Goal: Check status: Check status

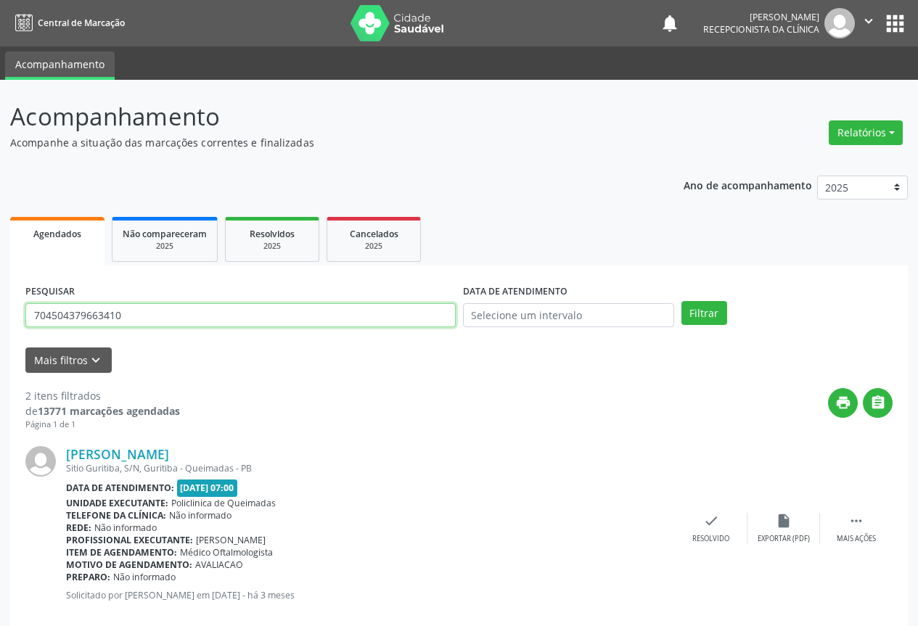
click at [295, 305] on input "704504379663410" at bounding box center [240, 315] width 430 height 25
drag, startPoint x: 294, startPoint y: 306, endPoint x: 0, endPoint y: 311, distance: 293.9
click at [0, 311] on div "Acompanhamento Acompanhe a situação das marcações correntes e finalizadas Relat…" at bounding box center [459, 464] width 918 height 769
click at [681, 301] on button "Filtrar" at bounding box center [704, 313] width 46 height 25
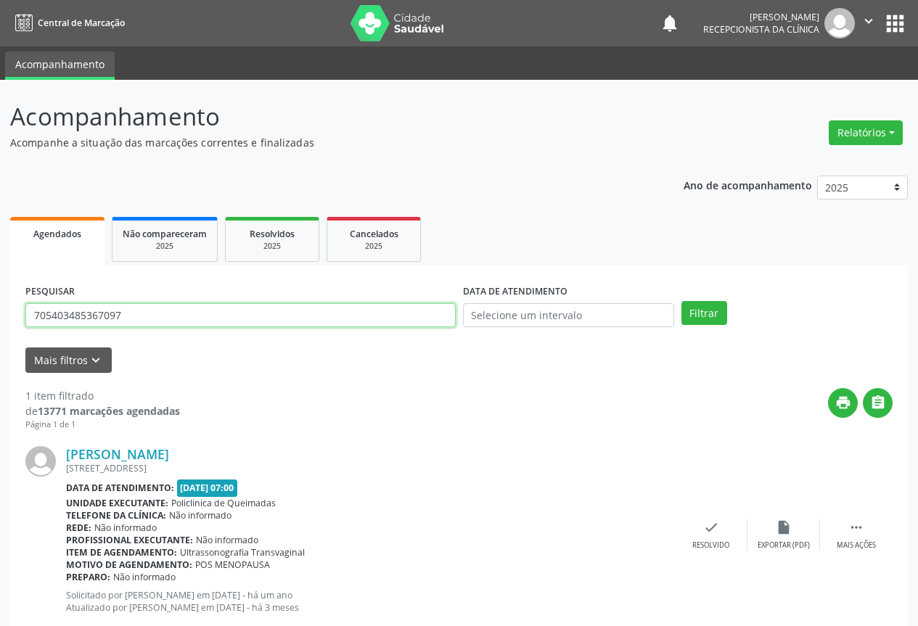
click at [144, 317] on input "705403485367097" at bounding box center [240, 315] width 430 height 25
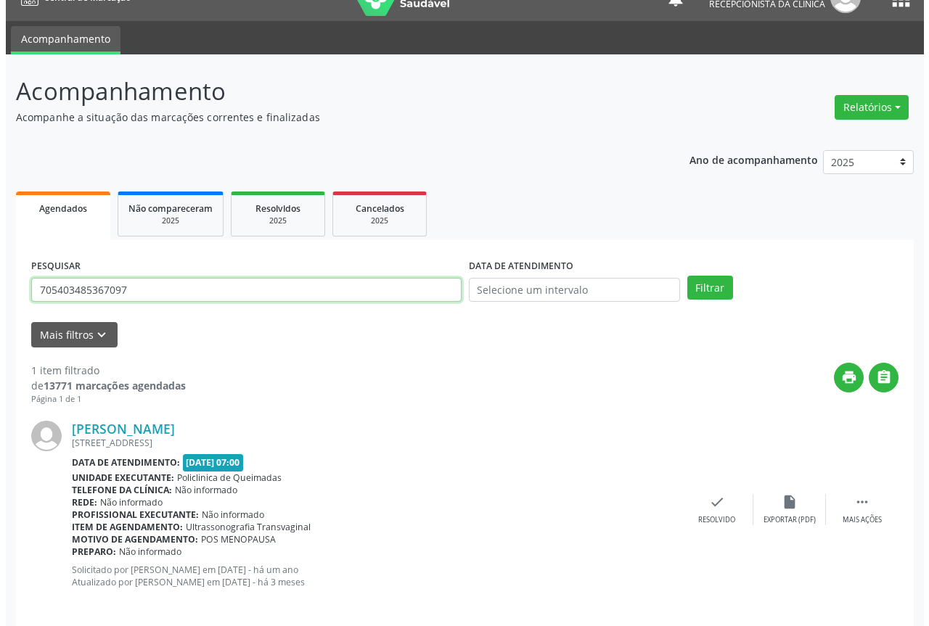
scroll to position [38, 0]
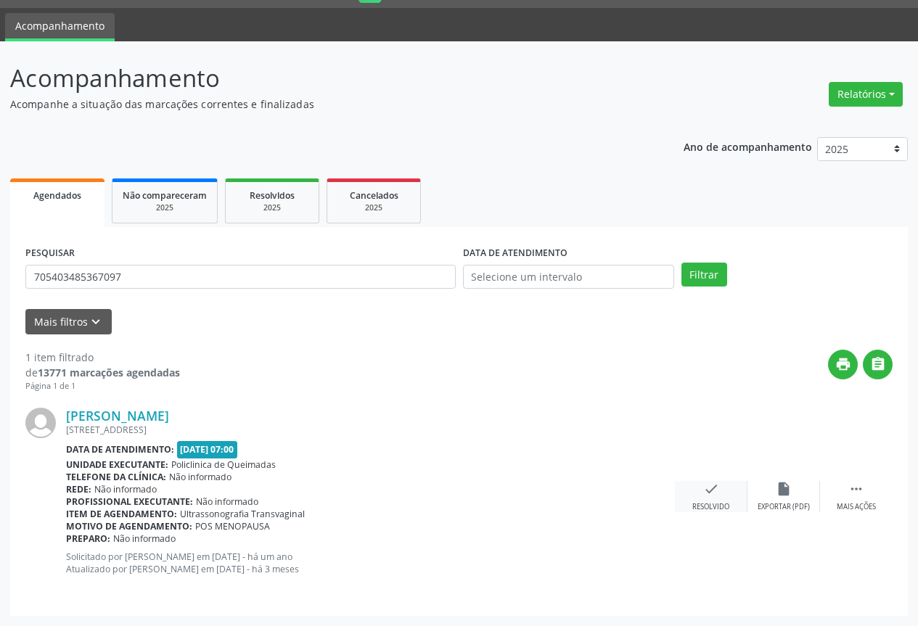
click at [705, 488] on icon "check" at bounding box center [711, 489] width 16 height 16
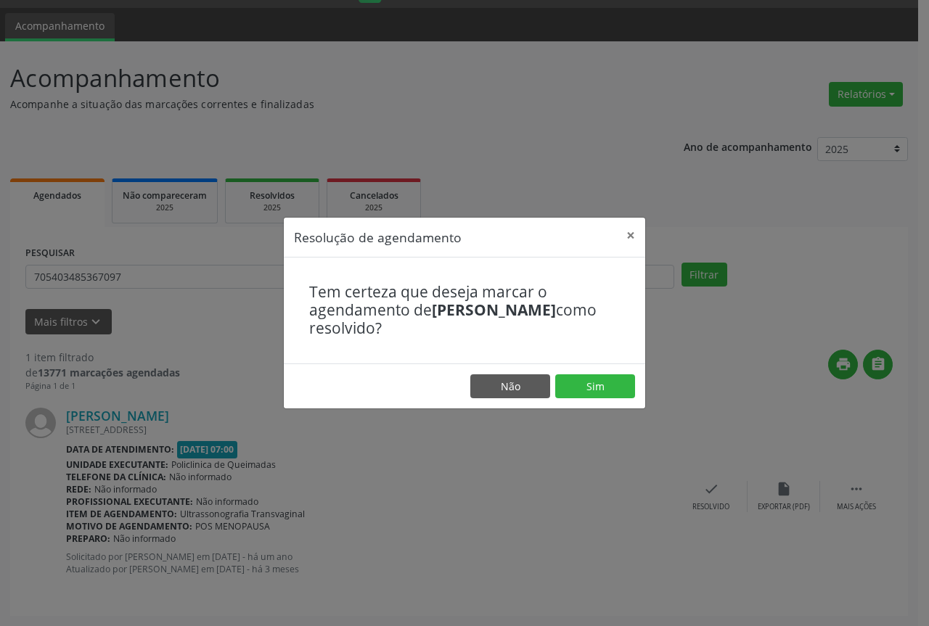
click at [584, 373] on footer "Não Sim" at bounding box center [464, 387] width 361 height 46
click at [581, 387] on button "Sim" at bounding box center [595, 386] width 80 height 25
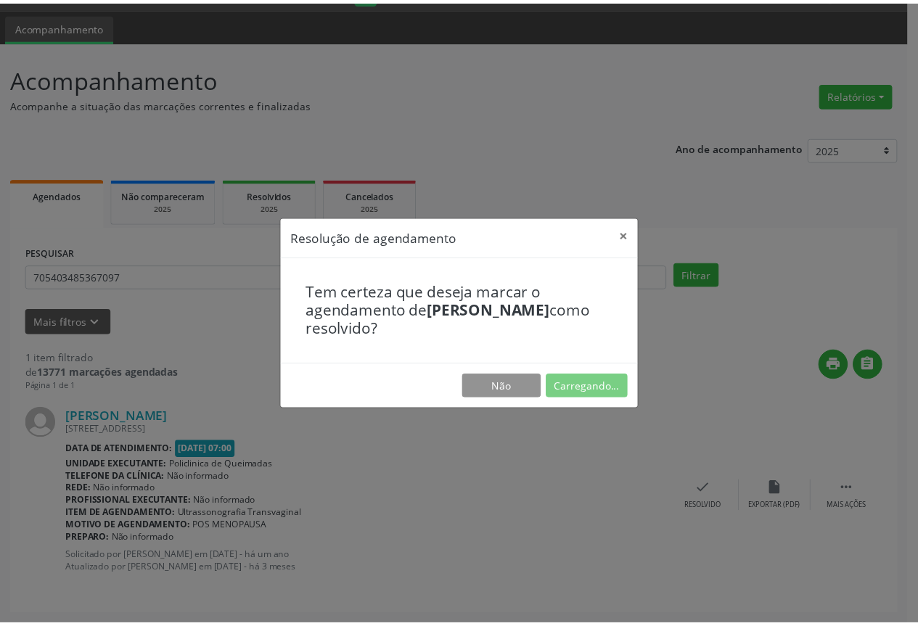
scroll to position [0, 0]
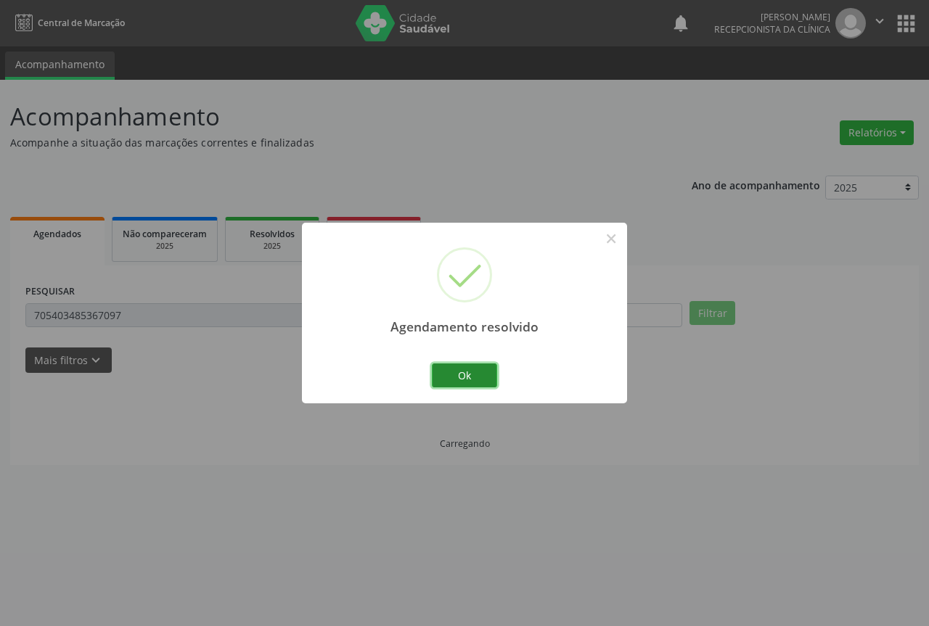
click at [459, 369] on button "Ok" at bounding box center [464, 376] width 65 height 25
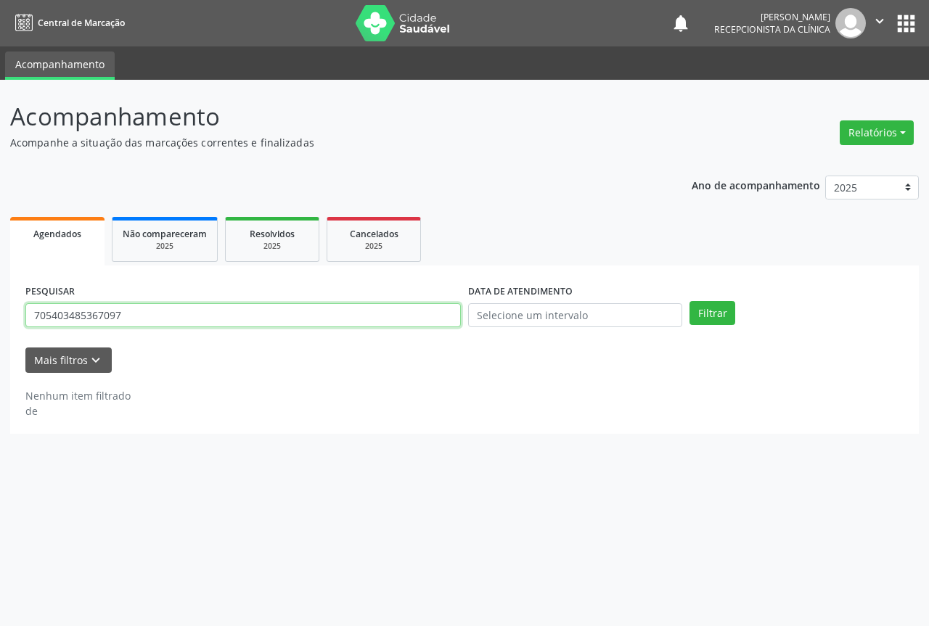
drag, startPoint x: 156, startPoint y: 316, endPoint x: 0, endPoint y: 313, distance: 156.0
click at [0, 316] on div "Acompanhamento Acompanhe a situação das marcações correntes e finalizadas Relat…" at bounding box center [464, 353] width 929 height 546
click at [689, 301] on button "Filtrar" at bounding box center [712, 313] width 46 height 25
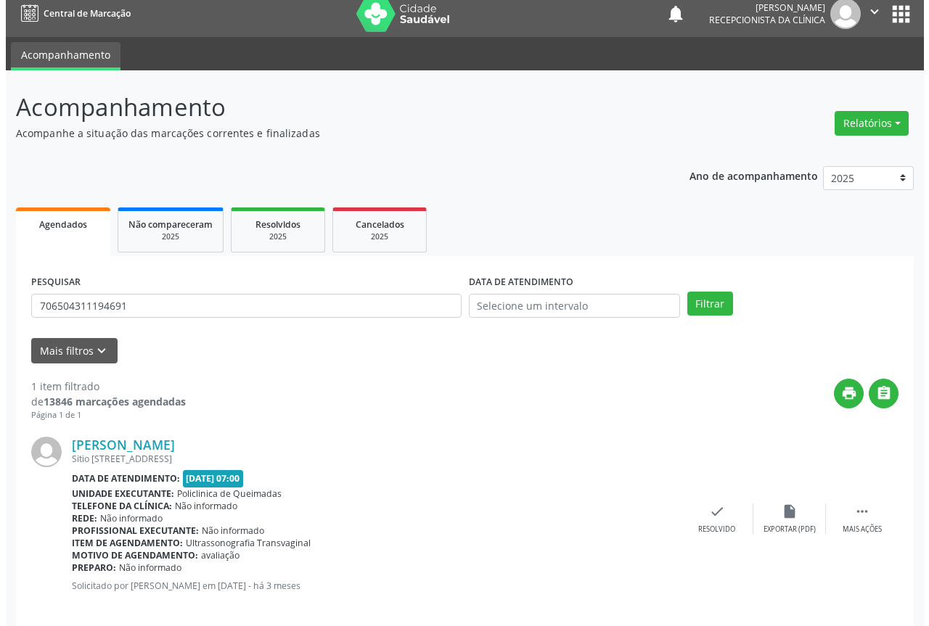
scroll to position [26, 0]
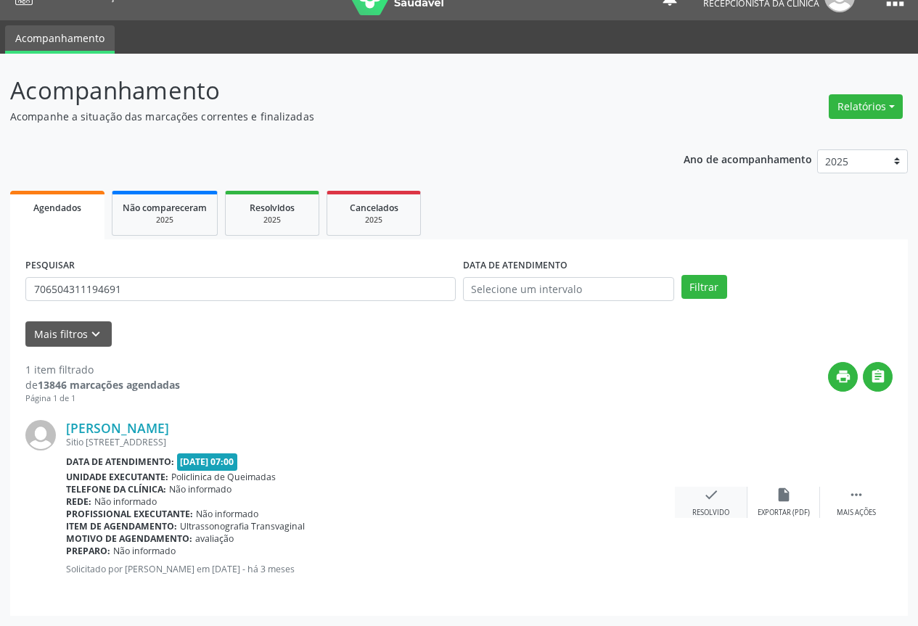
click at [725, 506] on div "check Resolvido" at bounding box center [711, 502] width 73 height 31
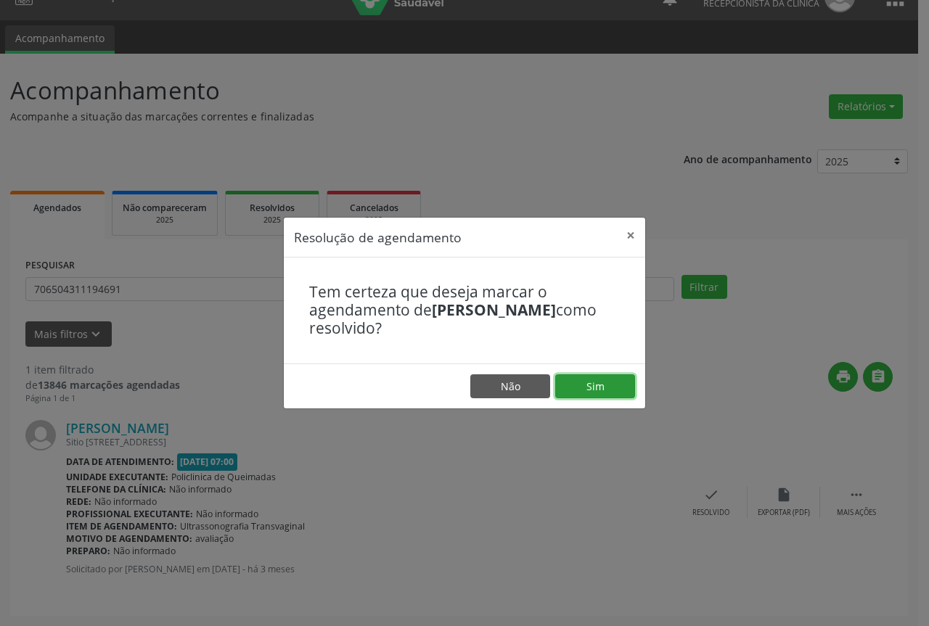
click at [609, 390] on button "Sim" at bounding box center [595, 386] width 80 height 25
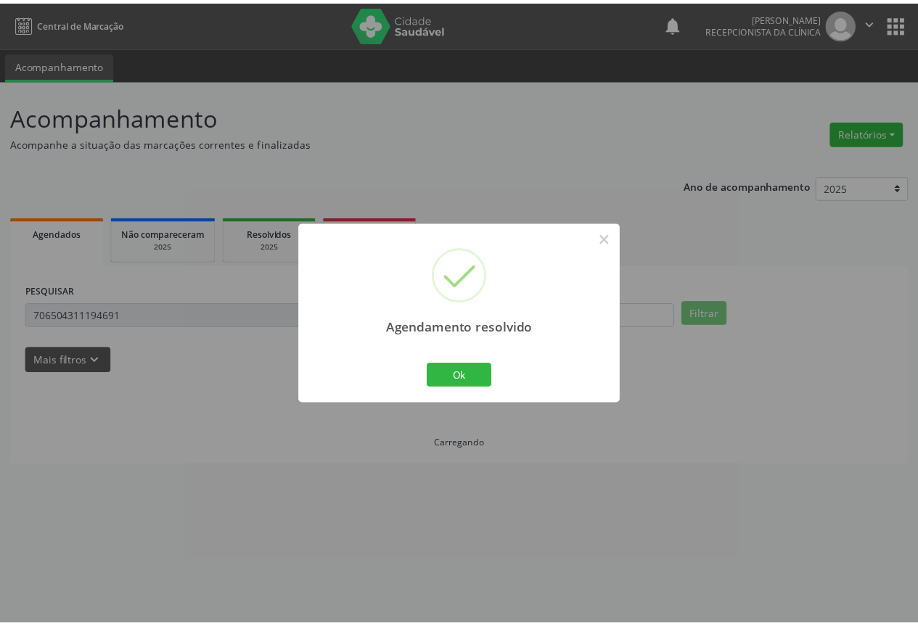
scroll to position [0, 0]
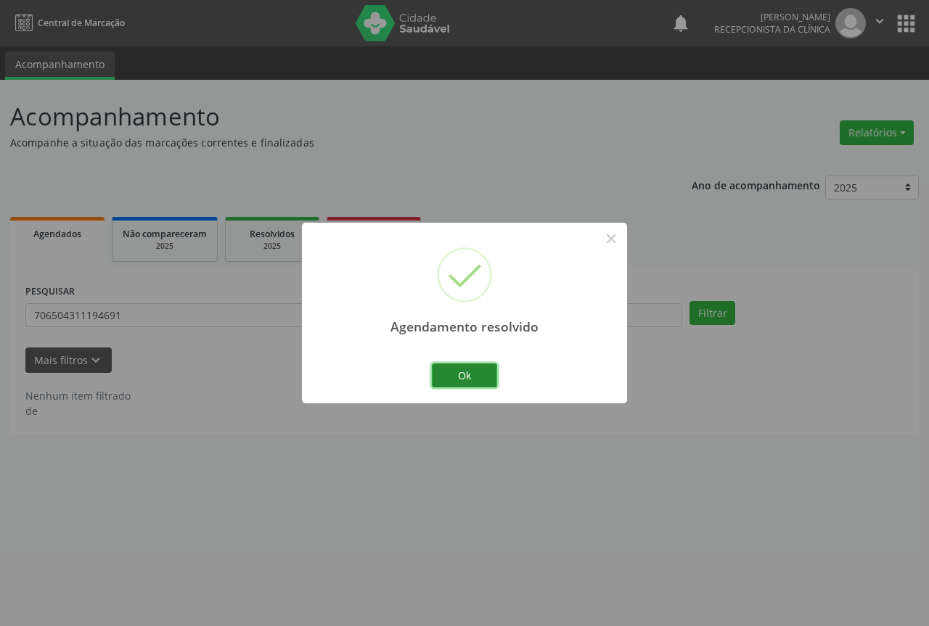
click at [445, 378] on button "Ok" at bounding box center [464, 376] width 65 height 25
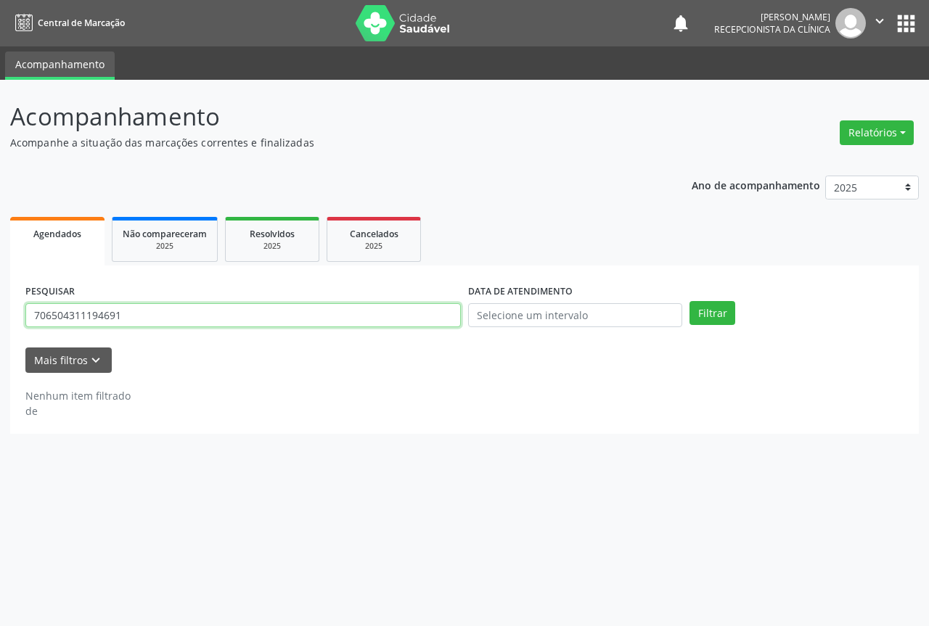
click at [235, 317] on input "706504311194691" at bounding box center [242, 315] width 435 height 25
click at [689, 301] on button "Filtrar" at bounding box center [712, 313] width 46 height 25
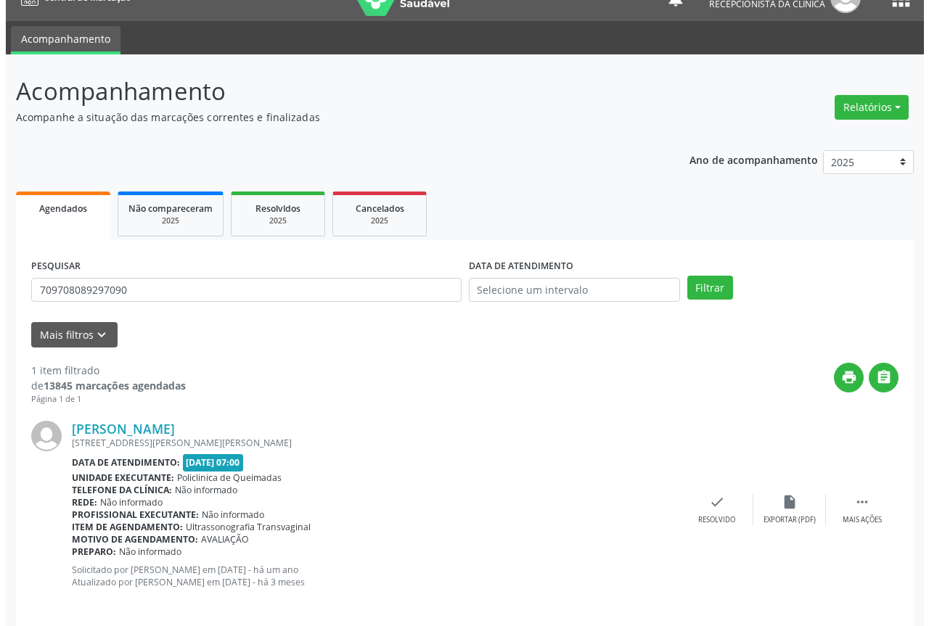
scroll to position [38, 0]
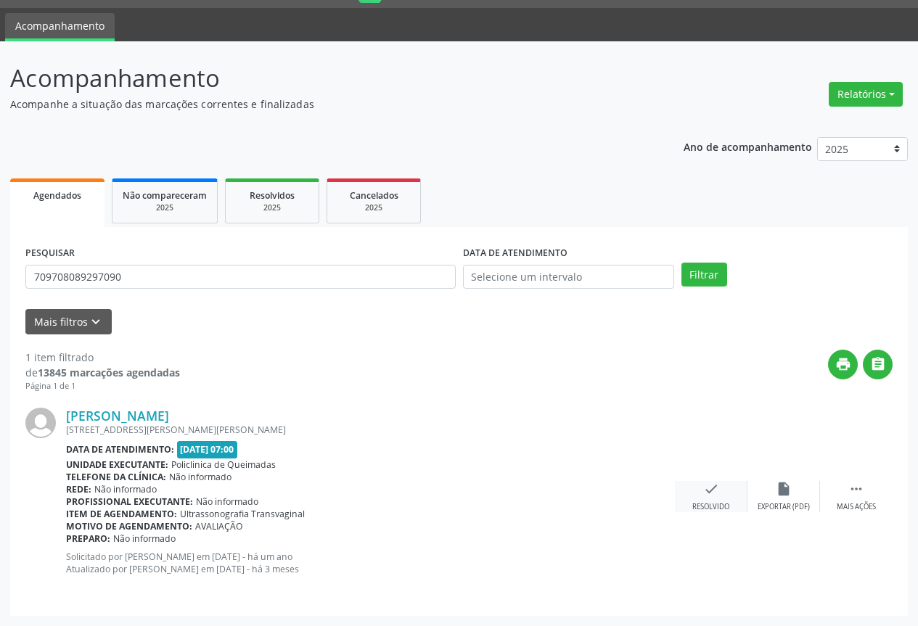
click at [694, 496] on div "check Resolvido" at bounding box center [711, 496] width 73 height 31
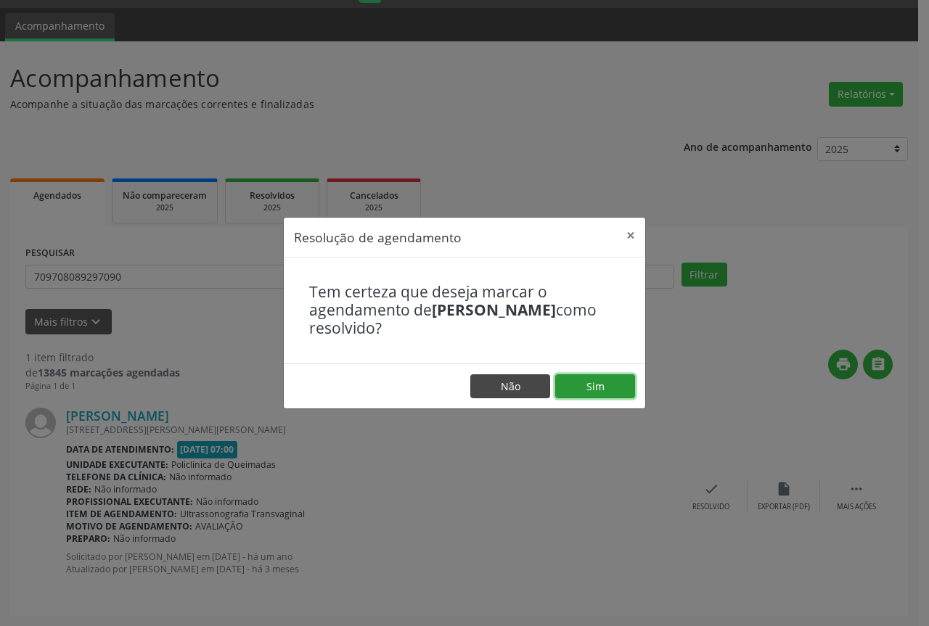
drag, startPoint x: 574, startPoint y: 397, endPoint x: 524, endPoint y: 393, distance: 50.3
click at [574, 396] on button "Sim" at bounding box center [595, 386] width 80 height 25
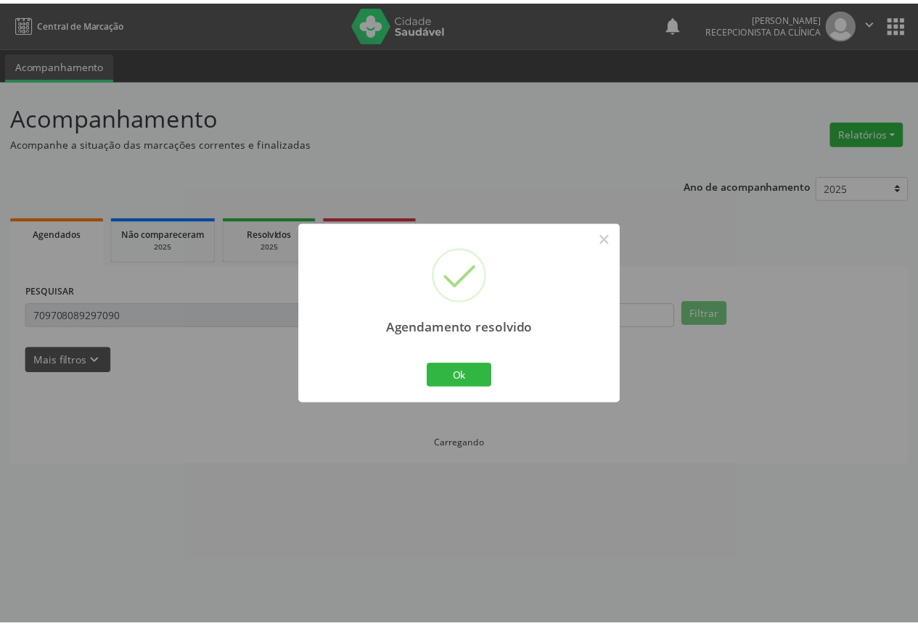
scroll to position [0, 0]
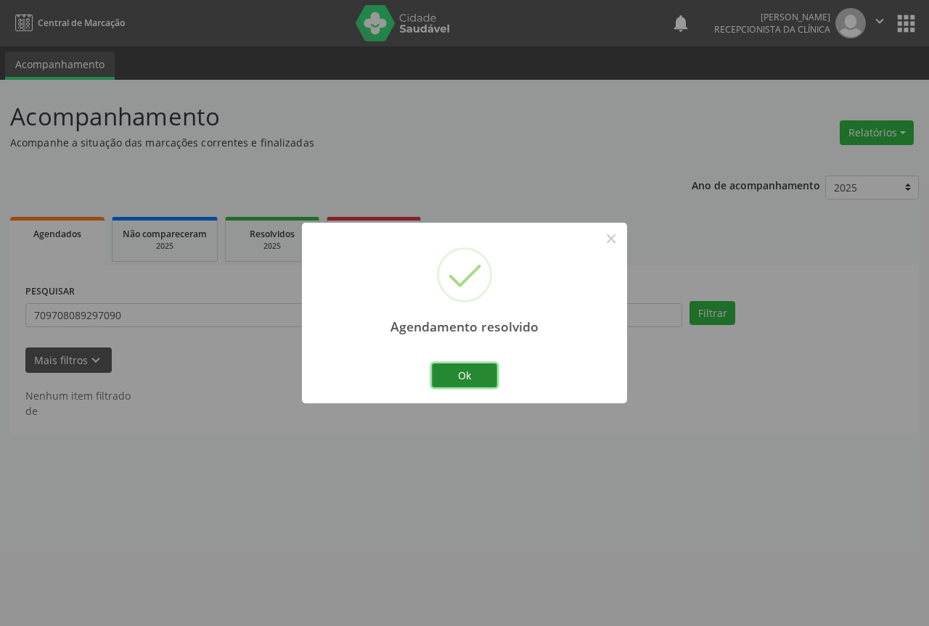
click at [440, 377] on button "Ok" at bounding box center [464, 376] width 65 height 25
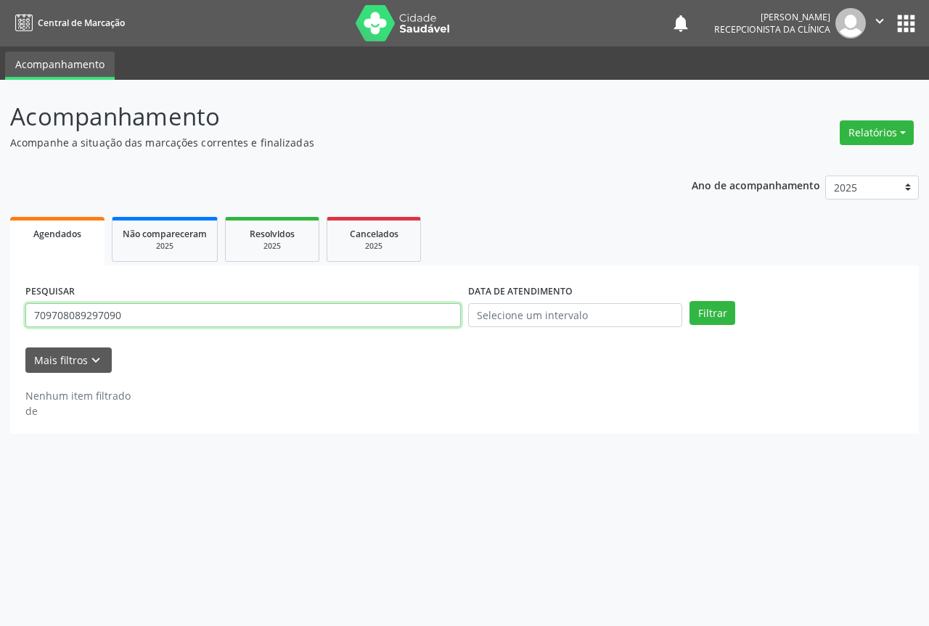
click at [133, 320] on input "709708089297090" at bounding box center [242, 315] width 435 height 25
click at [689, 301] on button "Filtrar" at bounding box center [712, 313] width 46 height 25
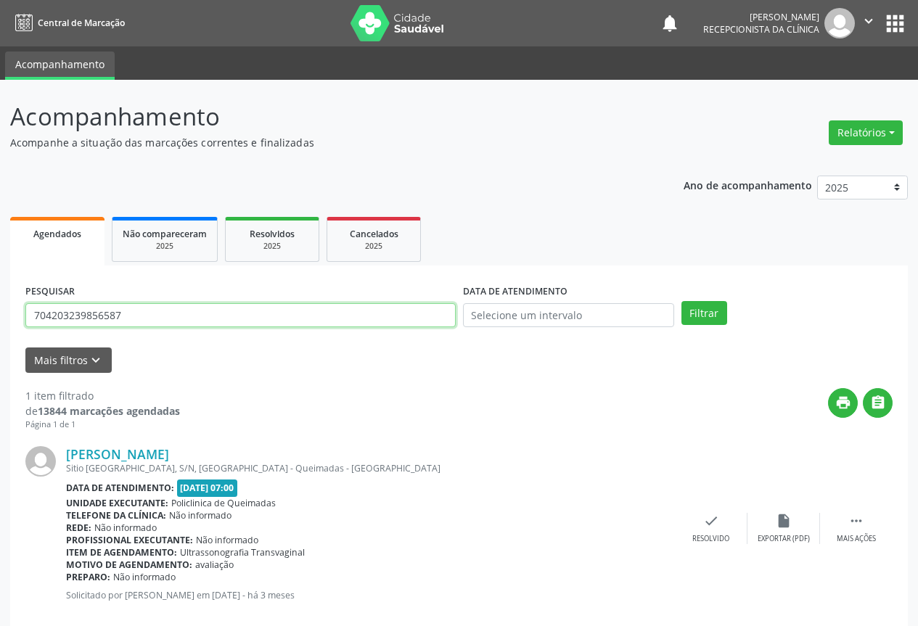
click at [341, 317] on input "704203239856587" at bounding box center [240, 315] width 430 height 25
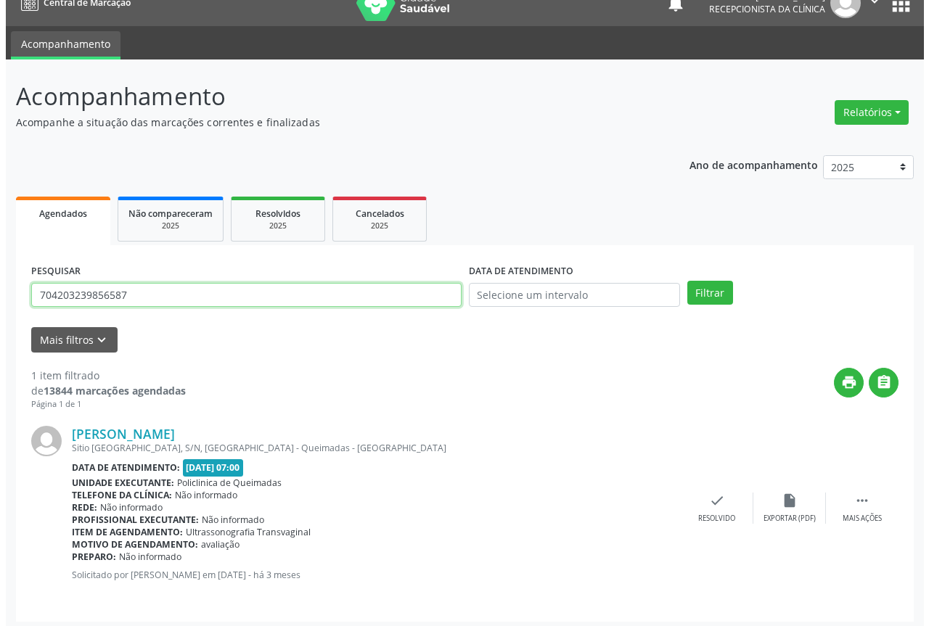
scroll to position [26, 0]
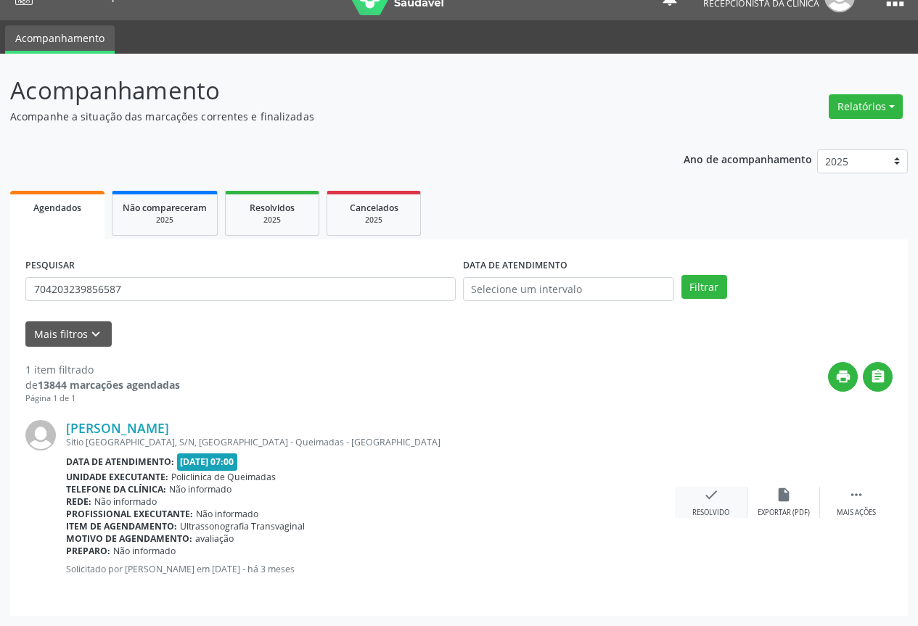
click at [715, 506] on div "check Resolvido" at bounding box center [711, 502] width 73 height 31
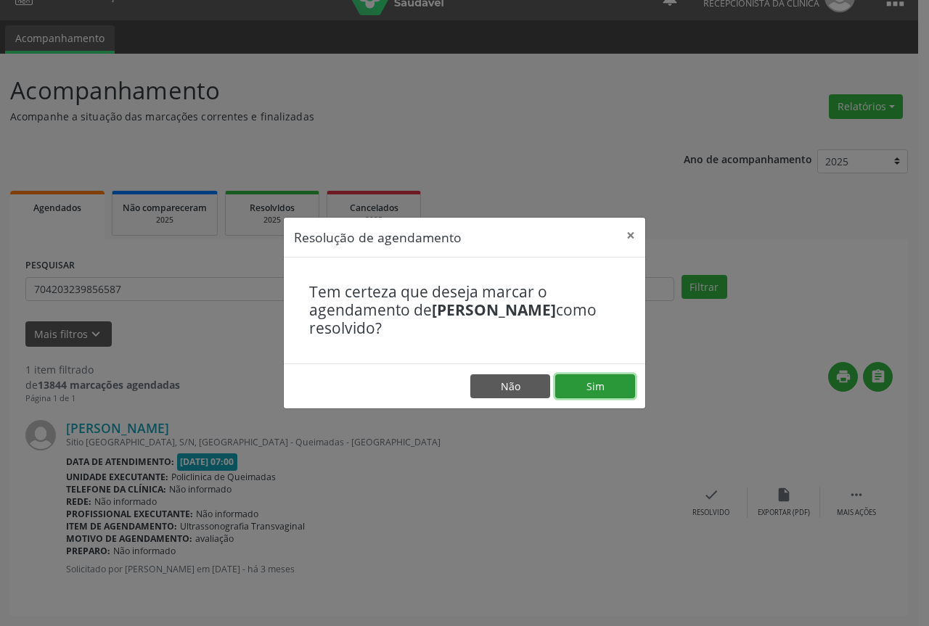
click at [606, 378] on button "Sim" at bounding box center [595, 386] width 80 height 25
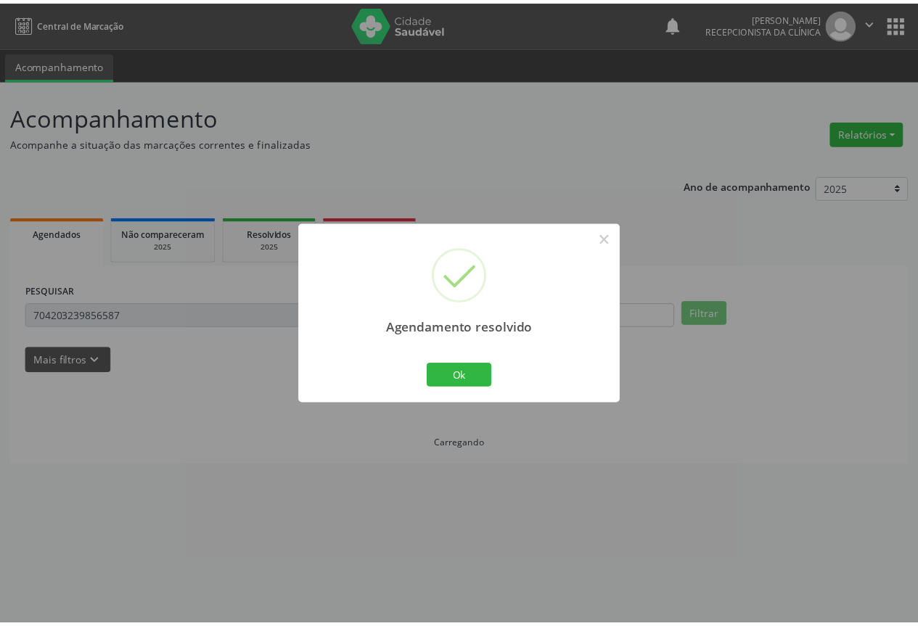
scroll to position [0, 0]
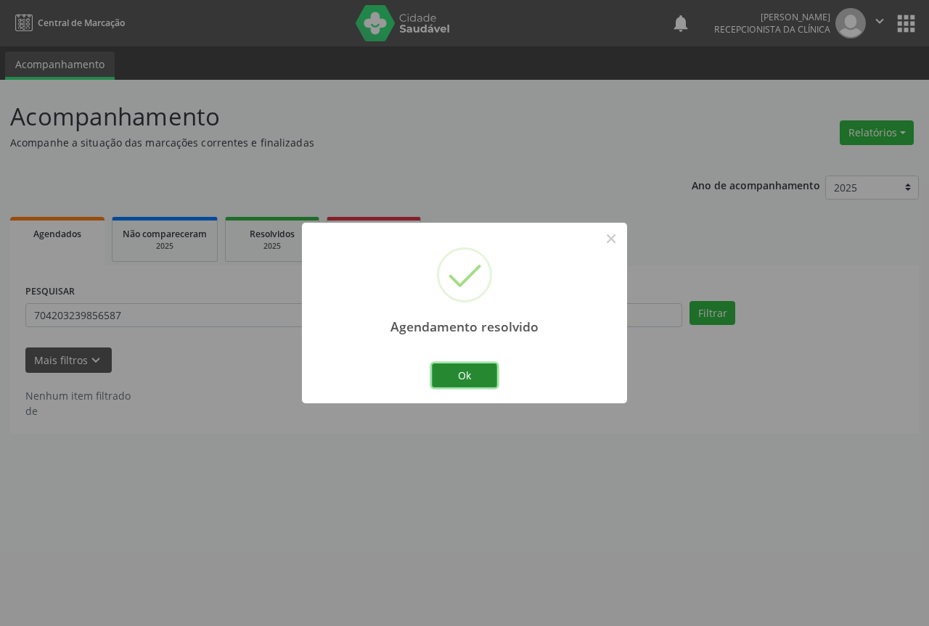
click at [472, 385] on button "Ok" at bounding box center [464, 376] width 65 height 25
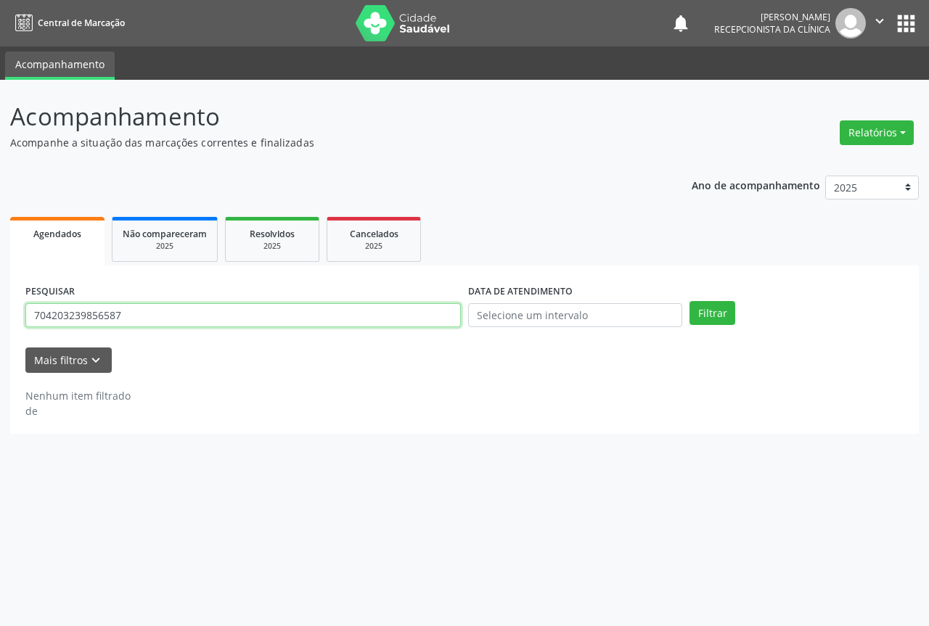
click at [189, 320] on input "704203239856587" at bounding box center [242, 315] width 435 height 25
click at [689, 301] on button "Filtrar" at bounding box center [712, 313] width 46 height 25
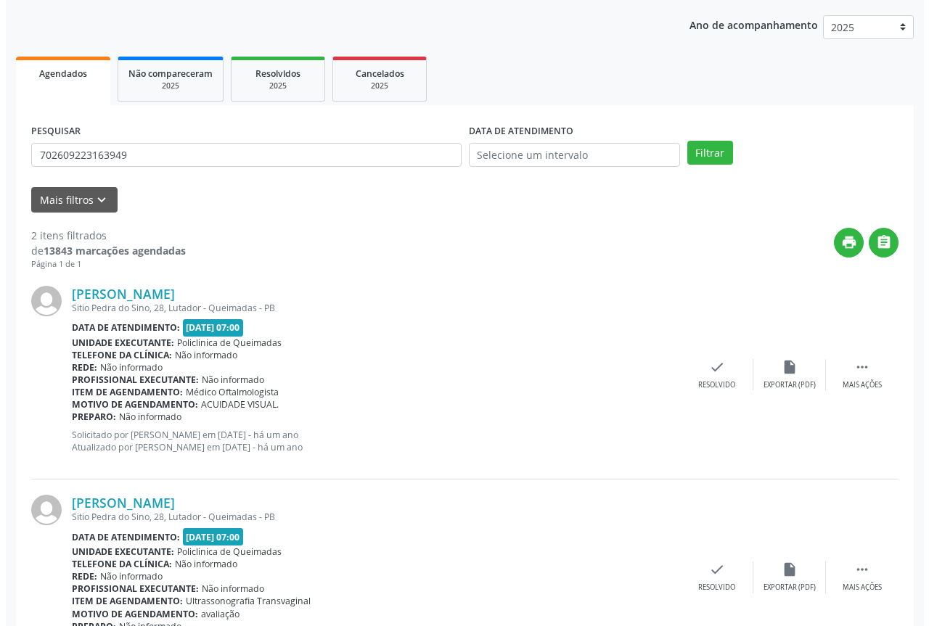
scroll to position [218, 0]
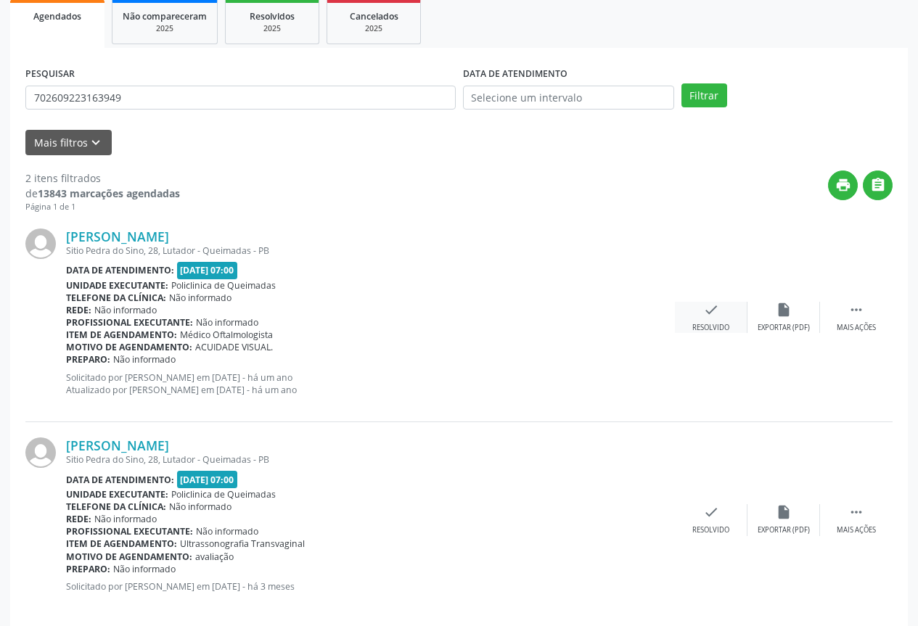
click at [713, 314] on icon "check" at bounding box center [711, 310] width 16 height 16
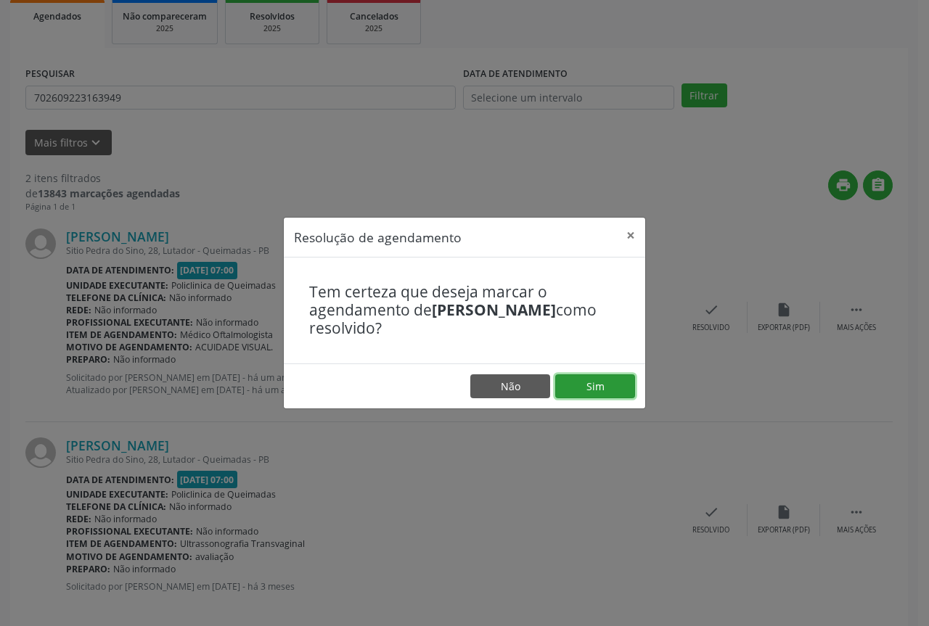
drag, startPoint x: 609, startPoint y: 384, endPoint x: 557, endPoint y: 375, distance: 52.2
click at [608, 384] on button "Sim" at bounding box center [595, 386] width 80 height 25
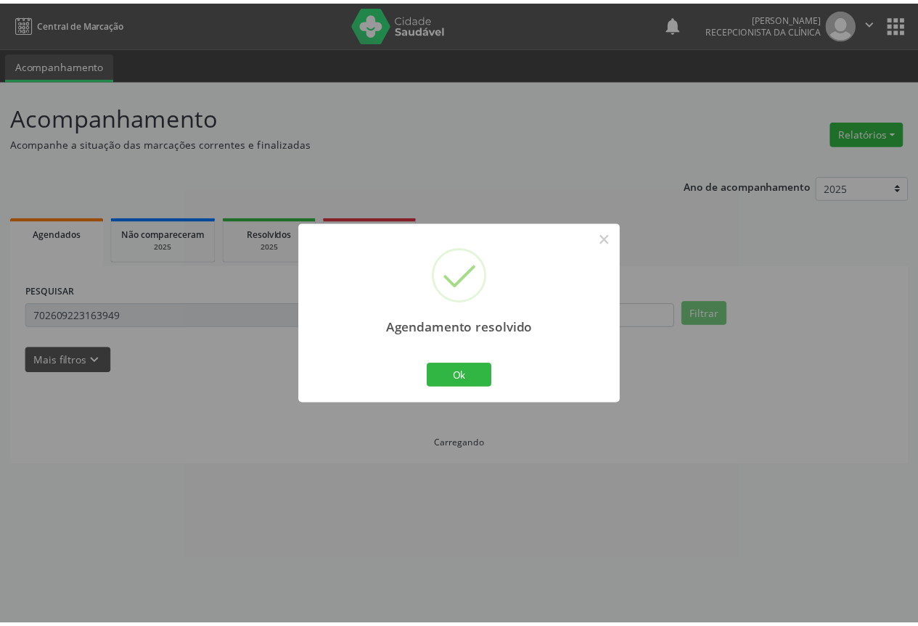
scroll to position [0, 0]
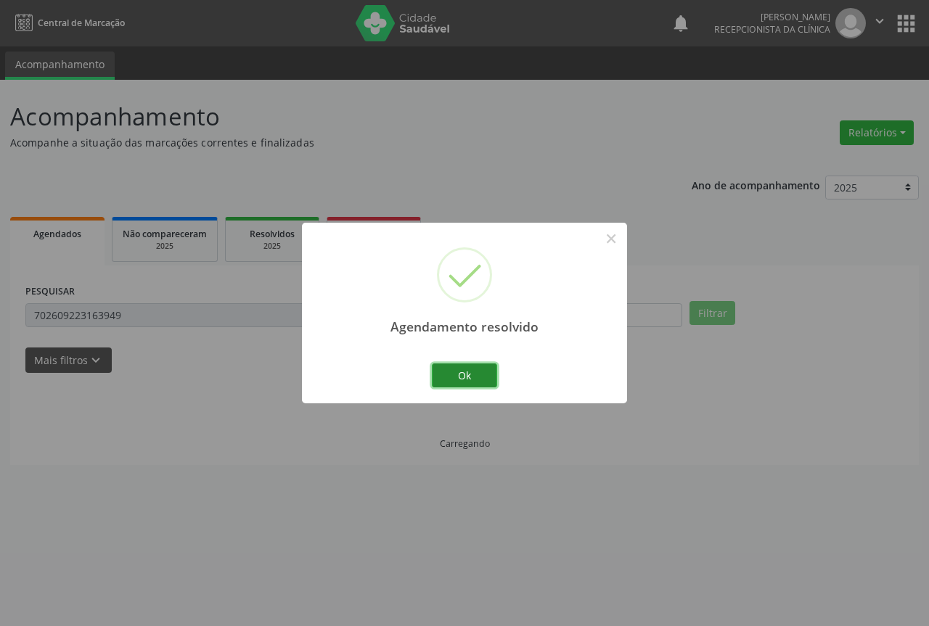
click at [462, 372] on button "Ok" at bounding box center [464, 376] width 65 height 25
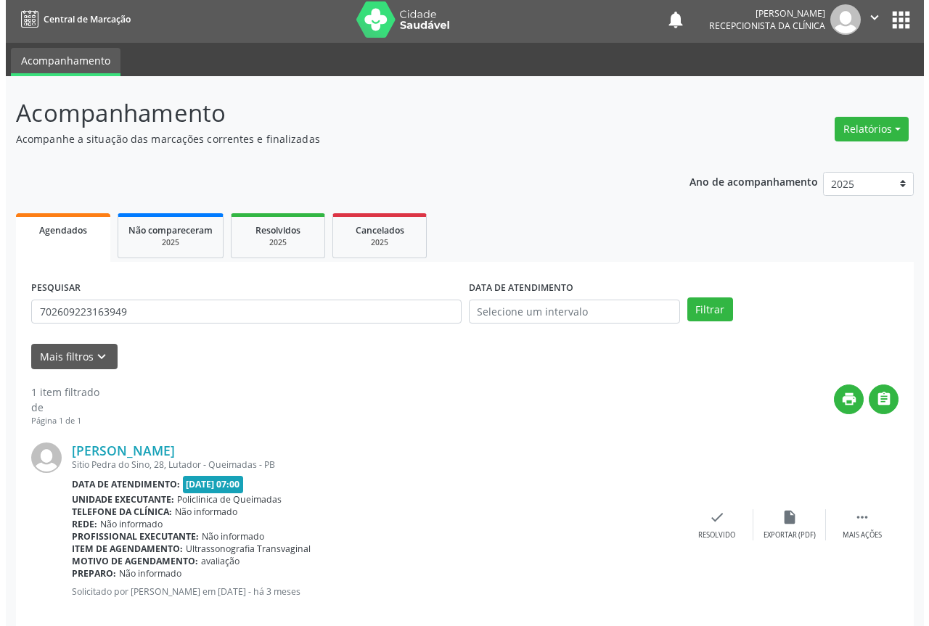
scroll to position [26, 0]
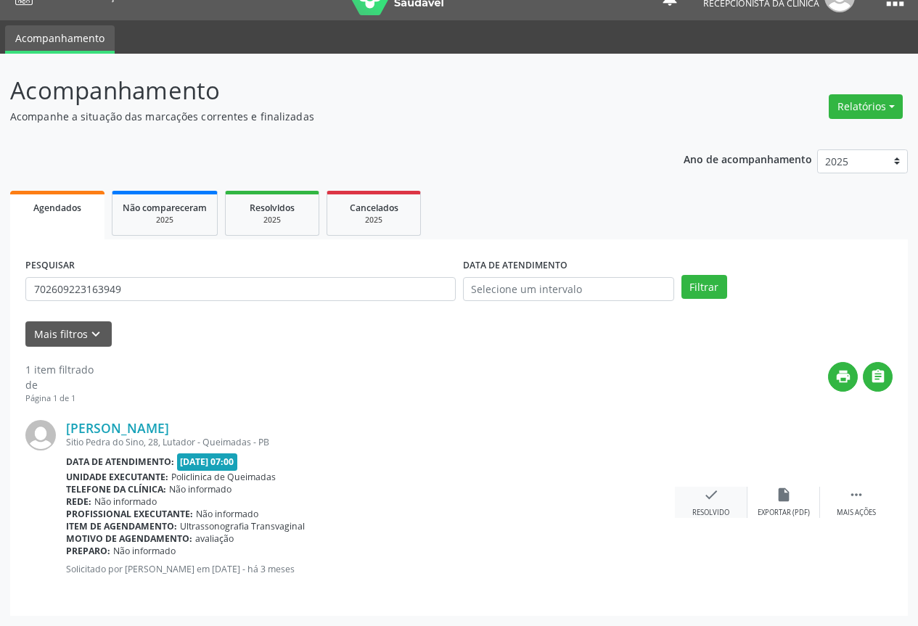
click at [724, 502] on div "check Resolvido" at bounding box center [711, 502] width 73 height 31
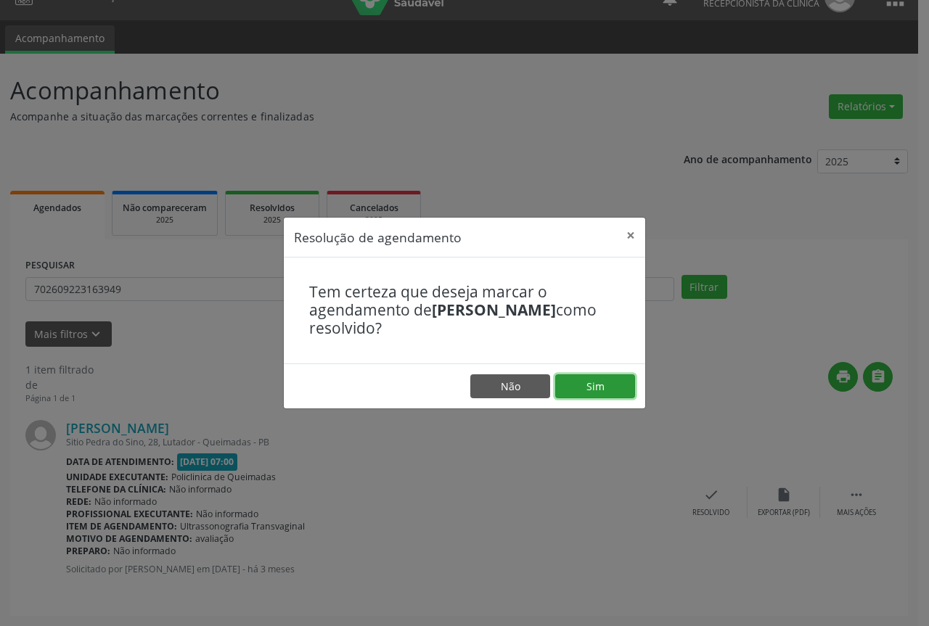
click at [578, 389] on button "Sim" at bounding box center [595, 386] width 80 height 25
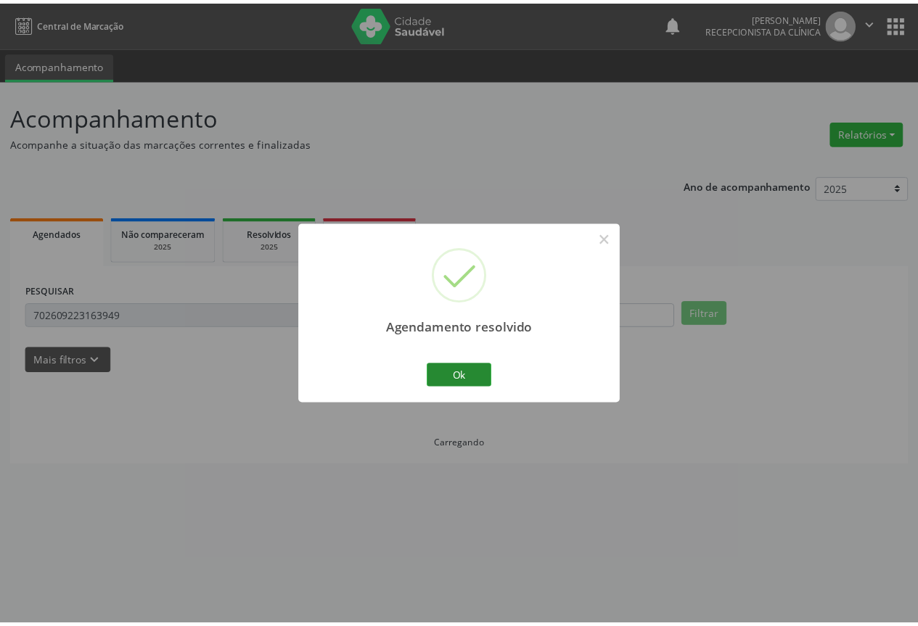
scroll to position [0, 0]
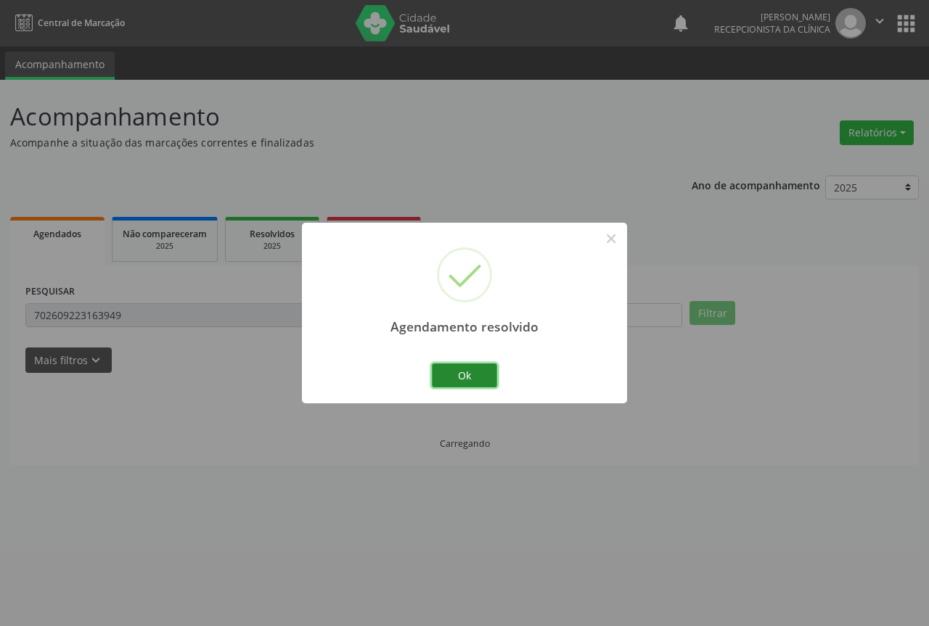
drag, startPoint x: 475, startPoint y: 380, endPoint x: 364, endPoint y: 358, distance: 113.1
click at [475, 380] on button "Ok" at bounding box center [464, 376] width 65 height 25
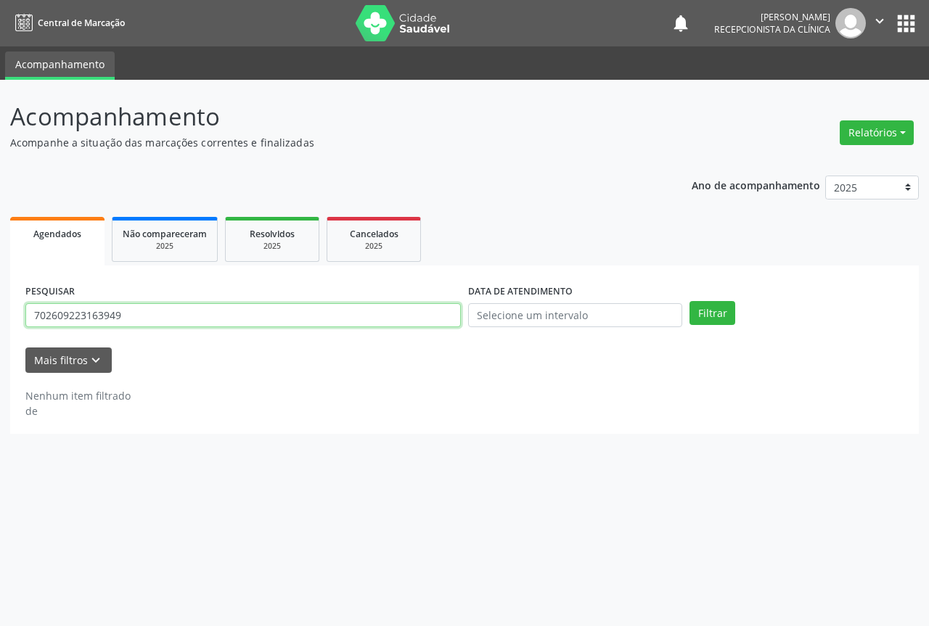
click at [190, 319] on input "702609223163949" at bounding box center [242, 315] width 435 height 25
click at [689, 301] on button "Filtrar" at bounding box center [712, 313] width 46 height 25
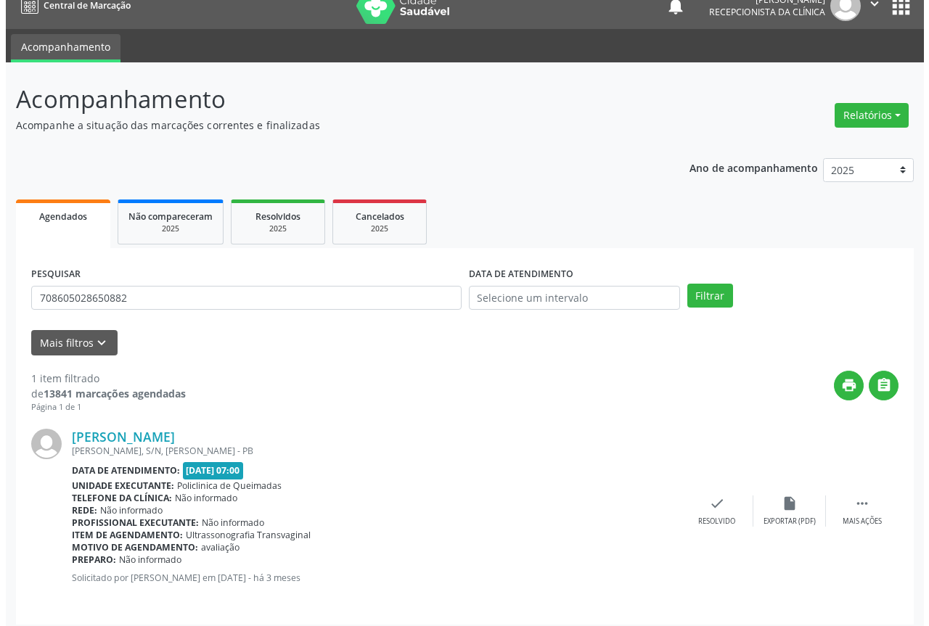
scroll to position [26, 0]
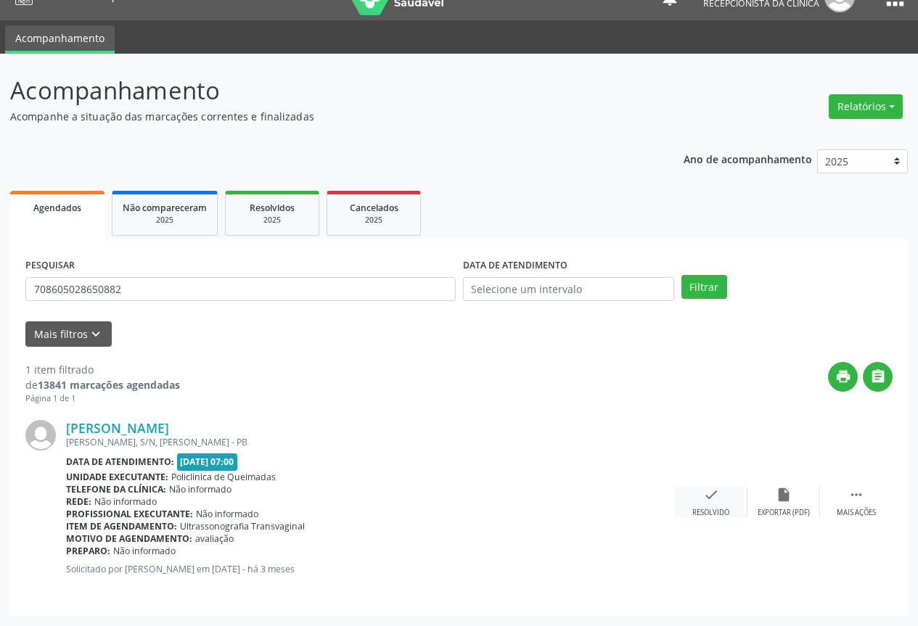
click at [694, 505] on div "check Resolvido" at bounding box center [711, 502] width 73 height 31
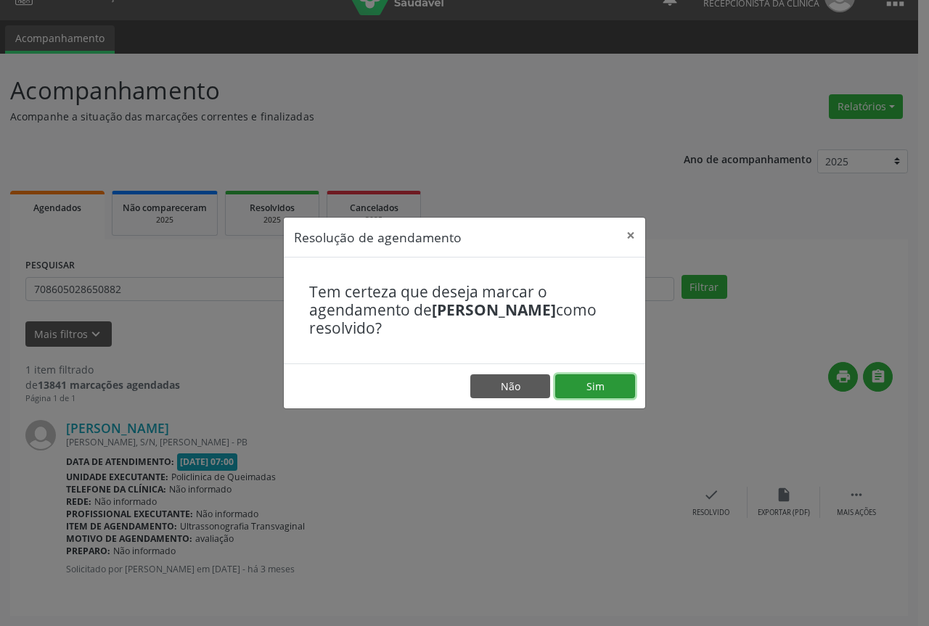
click at [585, 390] on button "Sim" at bounding box center [595, 386] width 80 height 25
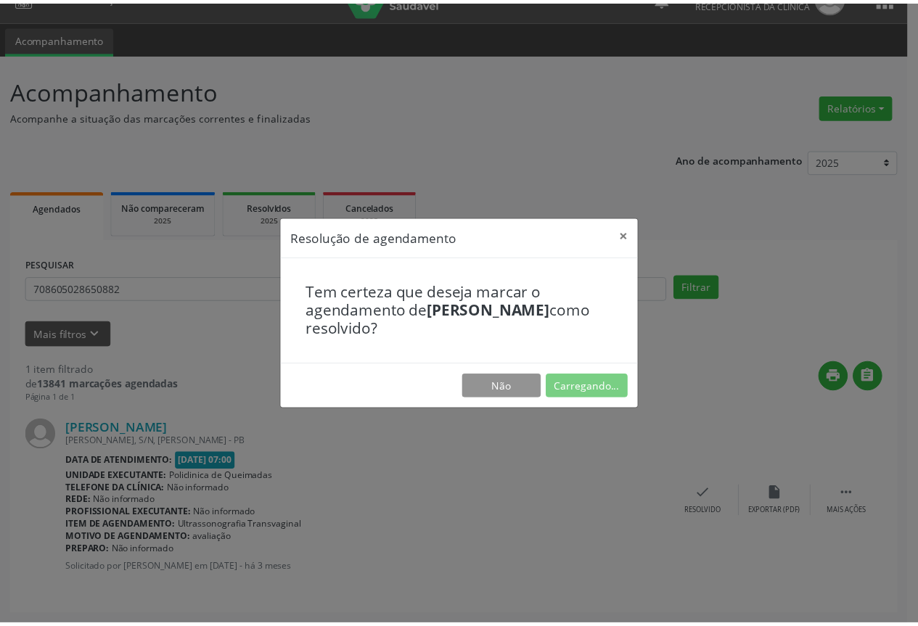
scroll to position [0, 0]
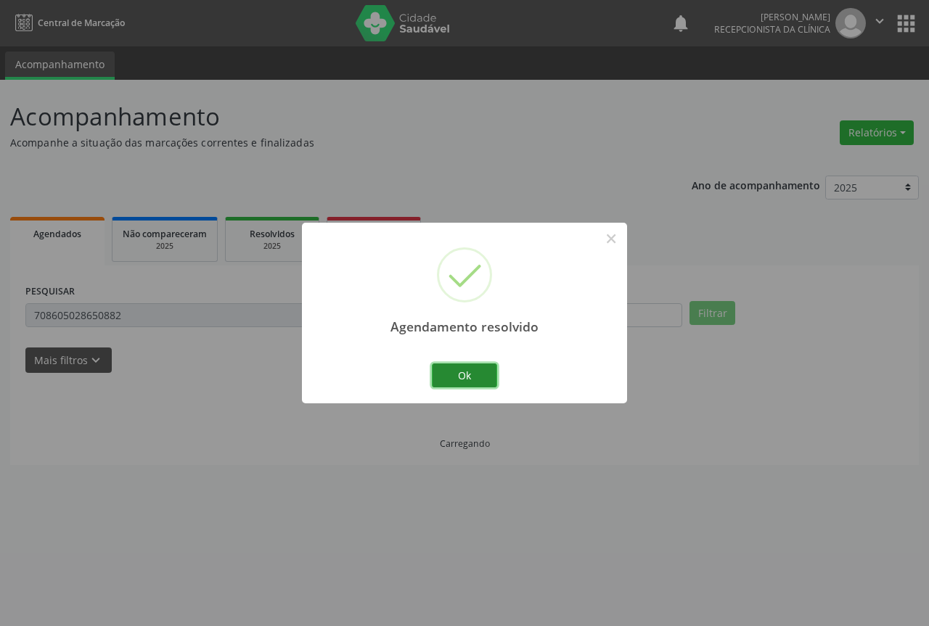
drag, startPoint x: 463, startPoint y: 381, endPoint x: 352, endPoint y: 382, distance: 111.0
click at [459, 381] on button "Ok" at bounding box center [464, 376] width 65 height 25
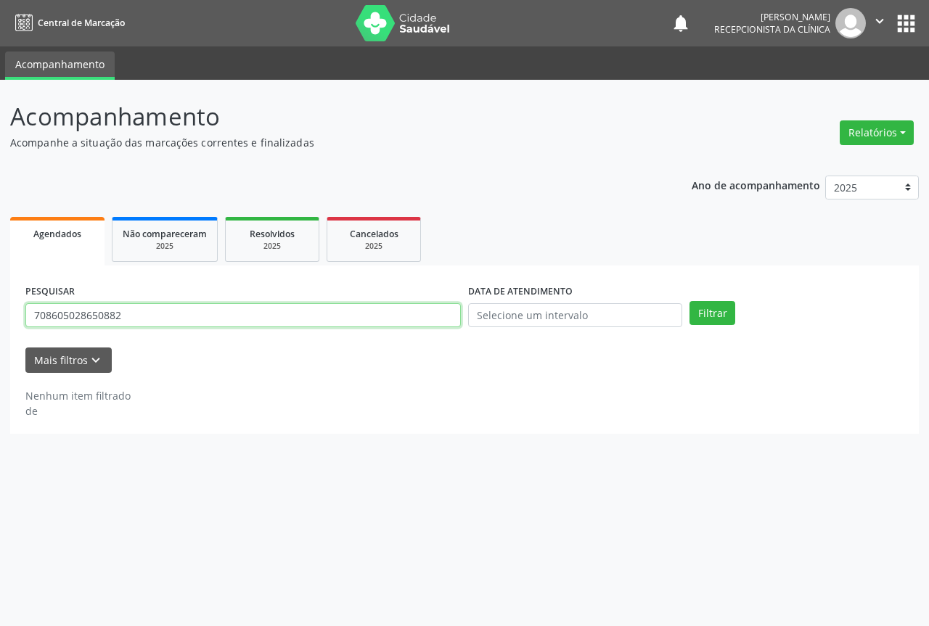
click at [179, 311] on input "708605028650882" at bounding box center [242, 315] width 435 height 25
click at [689, 301] on button "Filtrar" at bounding box center [712, 313] width 46 height 25
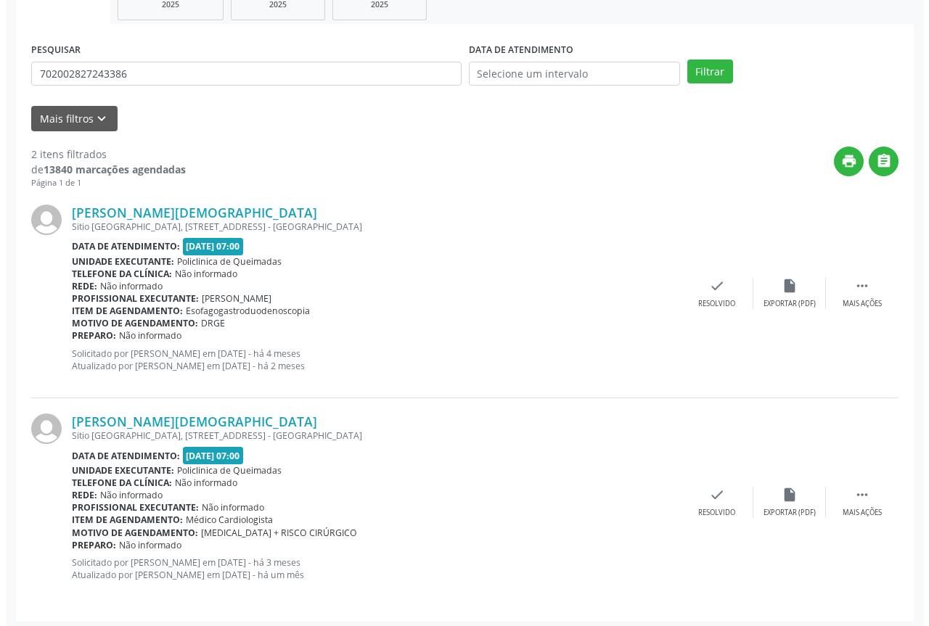
scroll to position [247, 0]
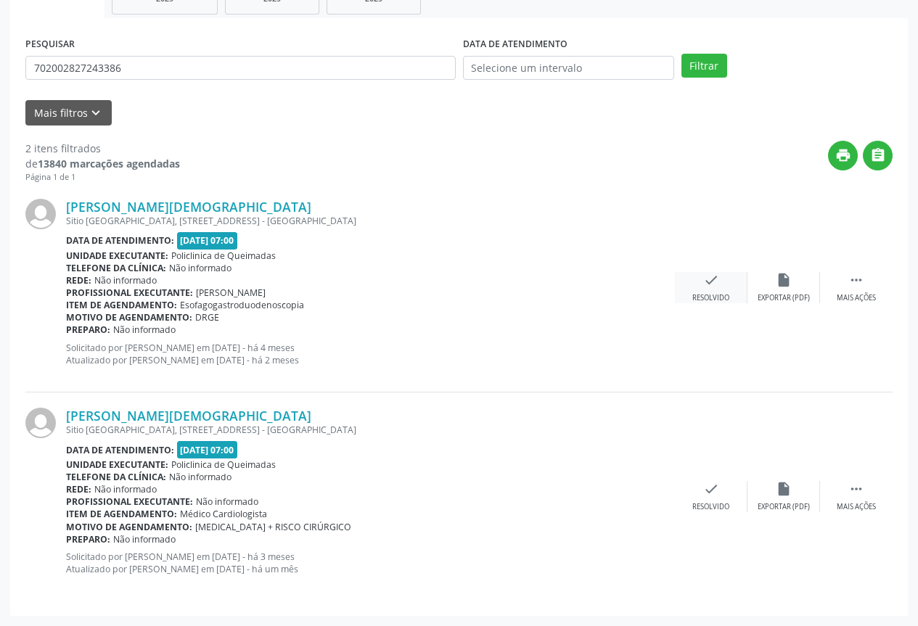
click at [718, 287] on icon "check" at bounding box center [711, 280] width 16 height 16
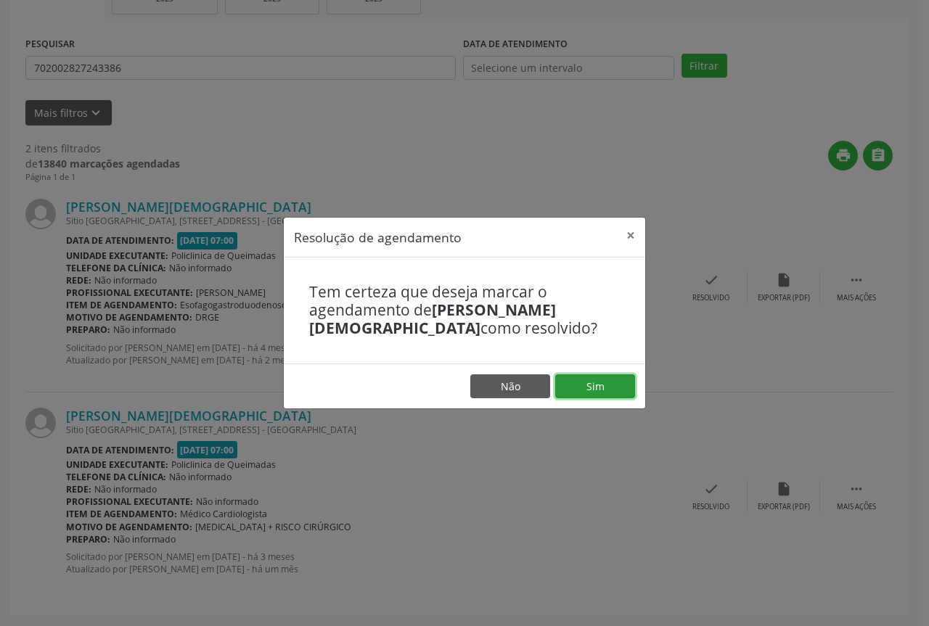
click at [591, 394] on button "Sim" at bounding box center [595, 386] width 80 height 25
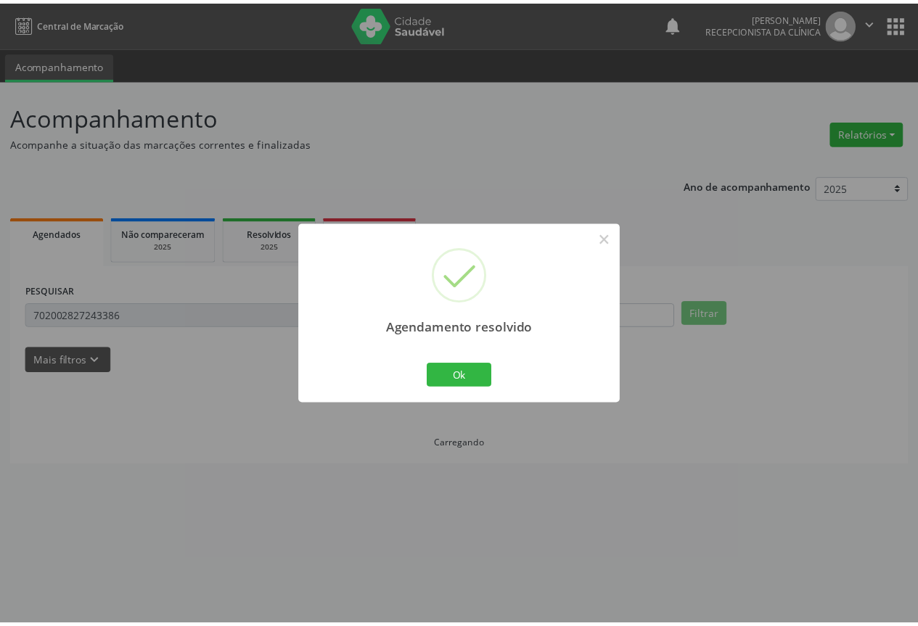
scroll to position [0, 0]
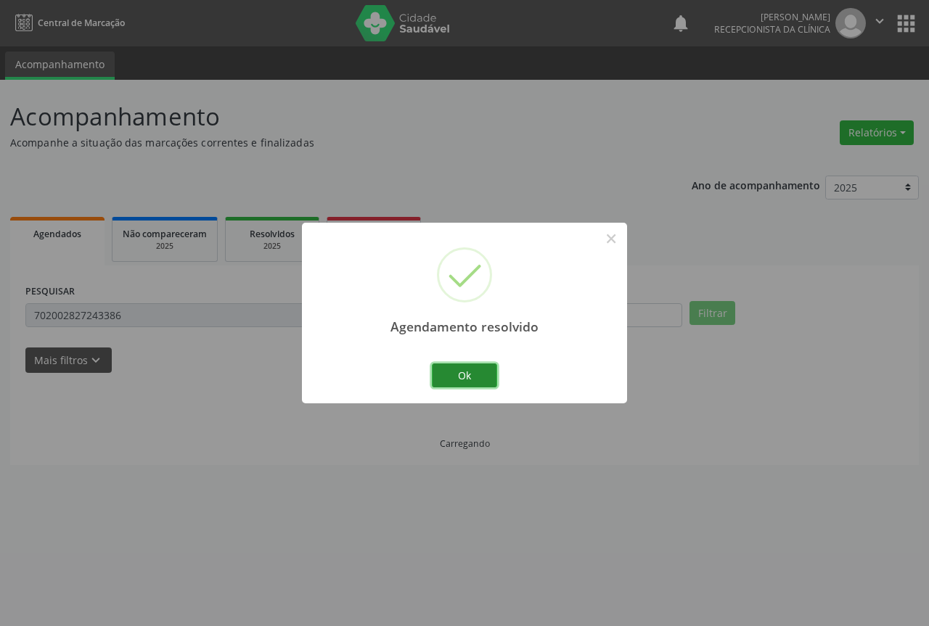
click at [451, 376] on button "Ok" at bounding box center [464, 376] width 65 height 25
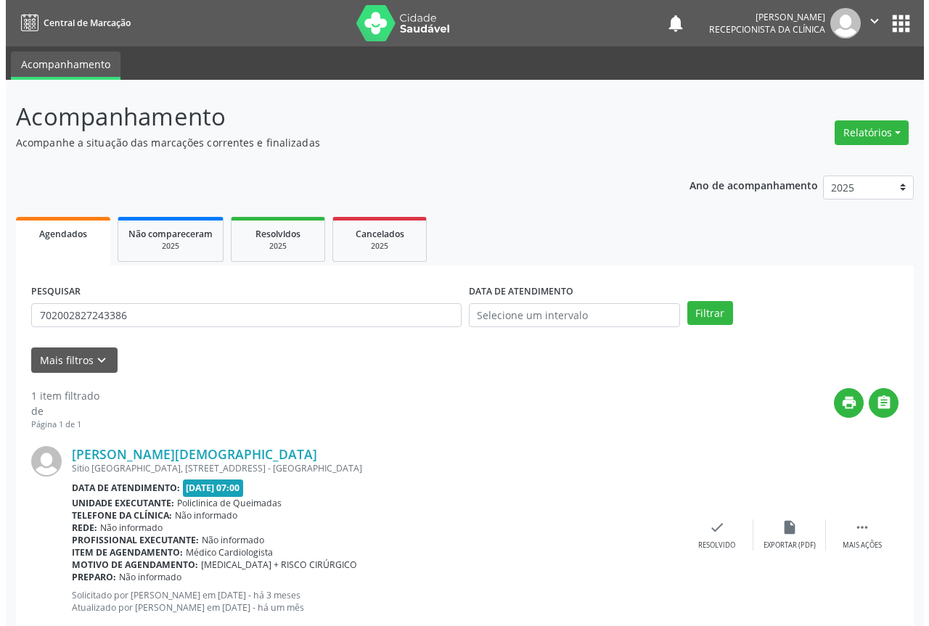
scroll to position [38, 0]
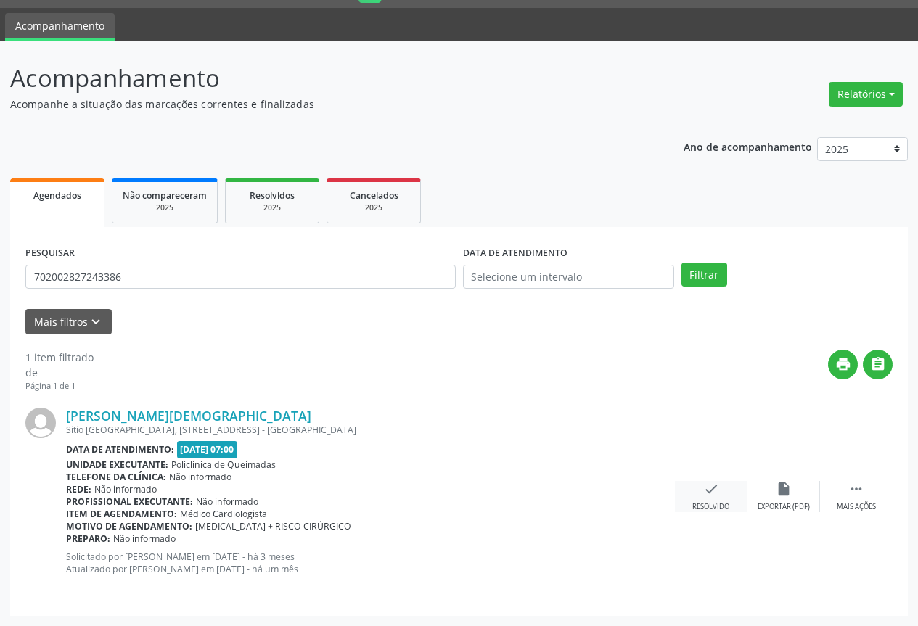
click at [696, 488] on div "check Resolvido" at bounding box center [711, 496] width 73 height 31
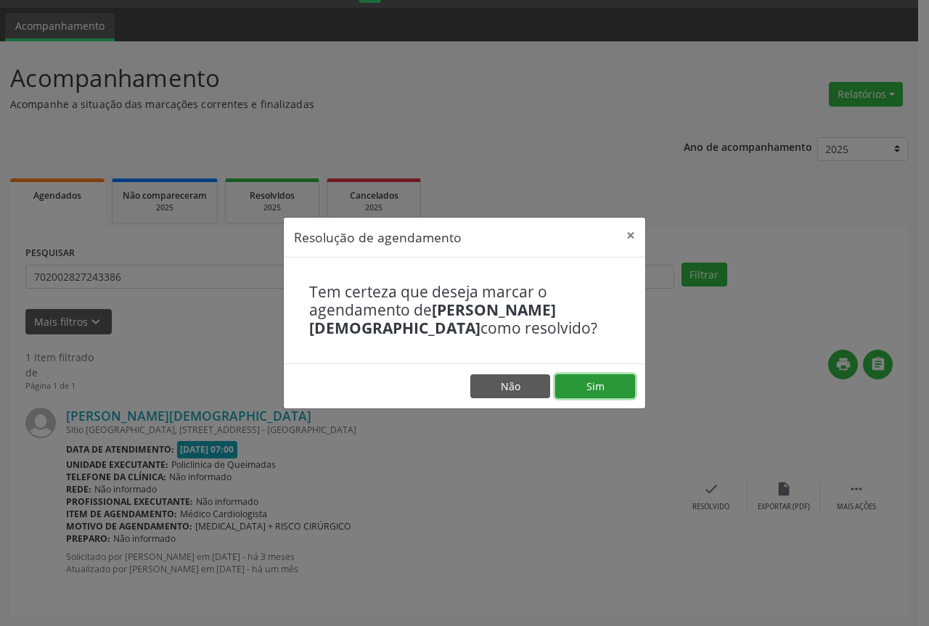
click at [602, 382] on button "Sim" at bounding box center [595, 386] width 80 height 25
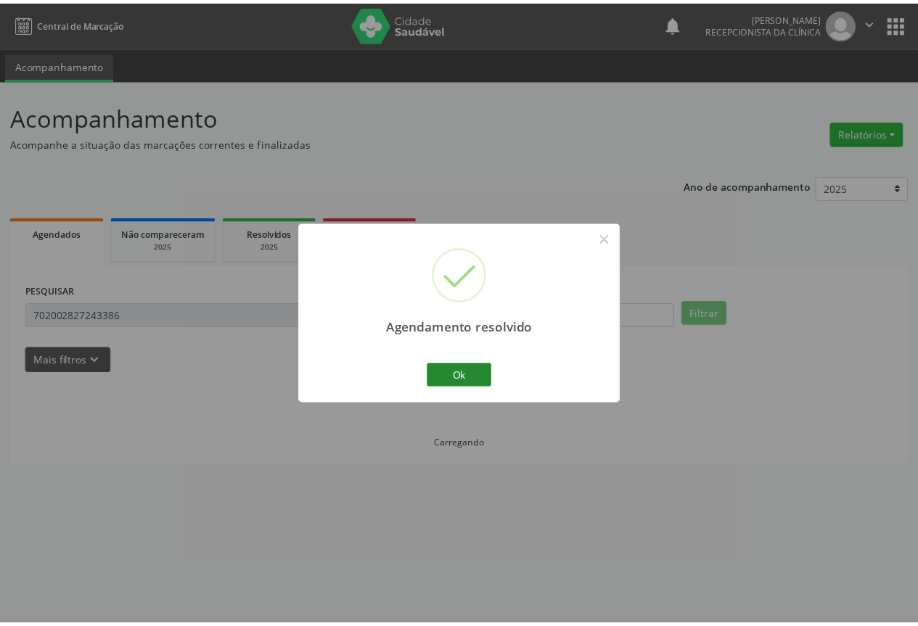
scroll to position [0, 0]
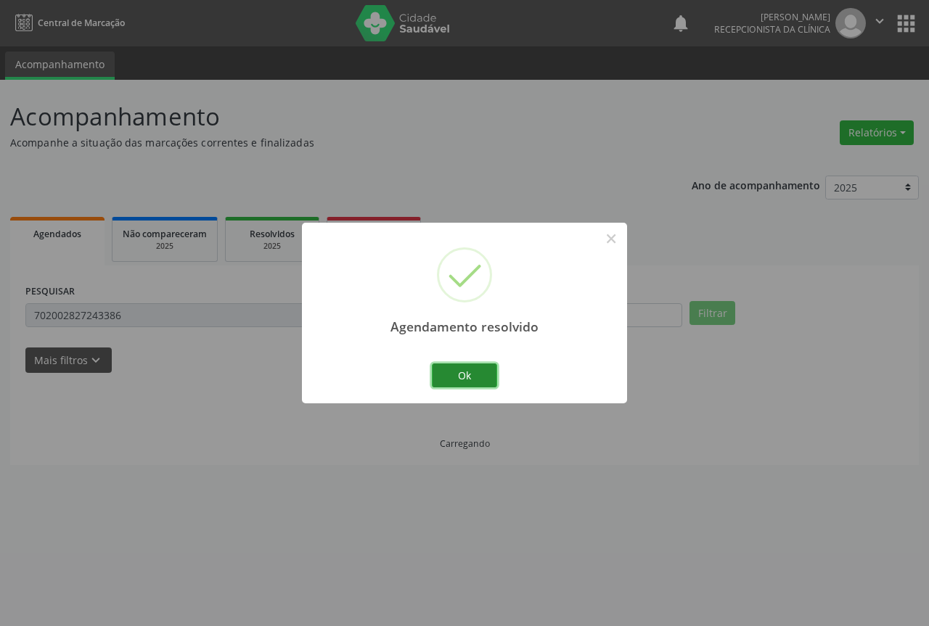
click at [463, 384] on button "Ok" at bounding box center [464, 376] width 65 height 25
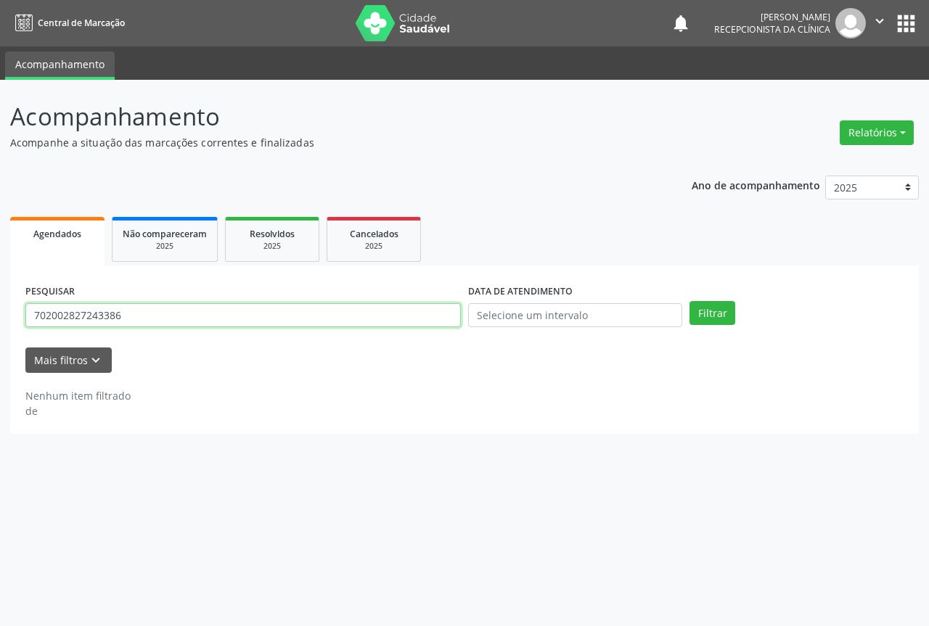
click at [221, 317] on input "702002827243386" at bounding box center [242, 315] width 435 height 25
click at [689, 301] on button "Filtrar" at bounding box center [712, 313] width 46 height 25
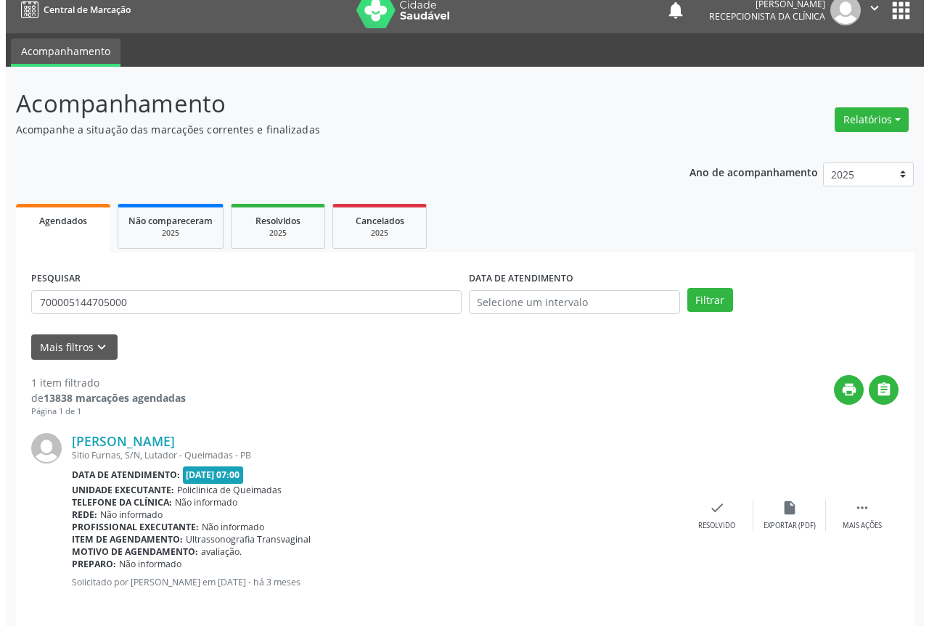
scroll to position [26, 0]
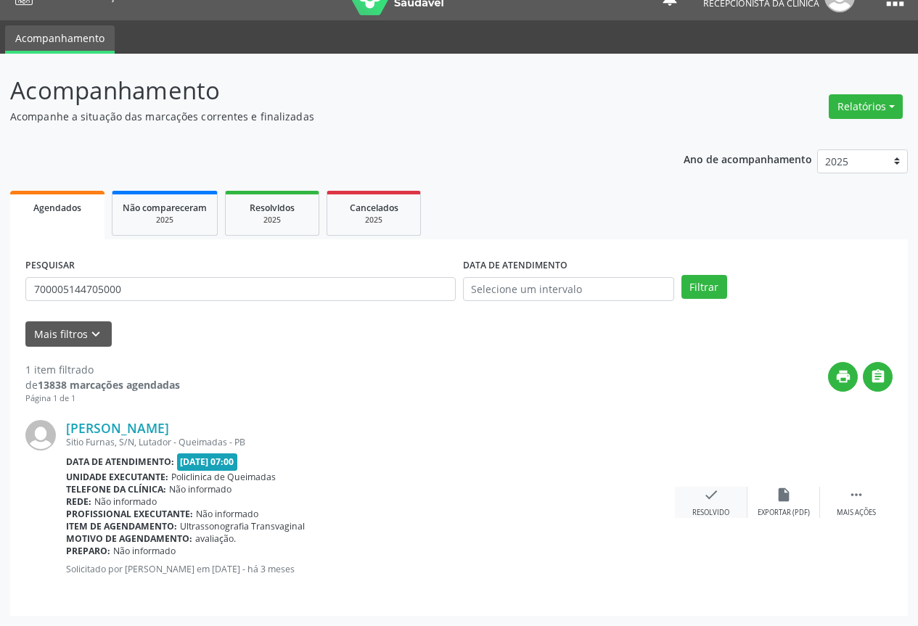
click at [711, 498] on icon "check" at bounding box center [711, 495] width 16 height 16
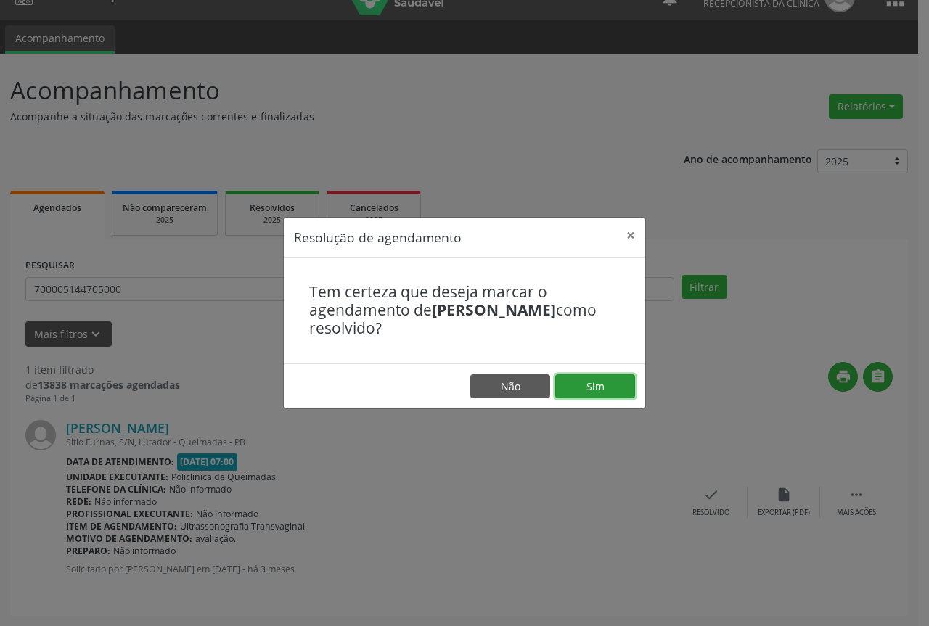
drag, startPoint x: 606, startPoint y: 387, endPoint x: 560, endPoint y: 385, distance: 45.8
click at [605, 386] on button "Sim" at bounding box center [595, 386] width 80 height 25
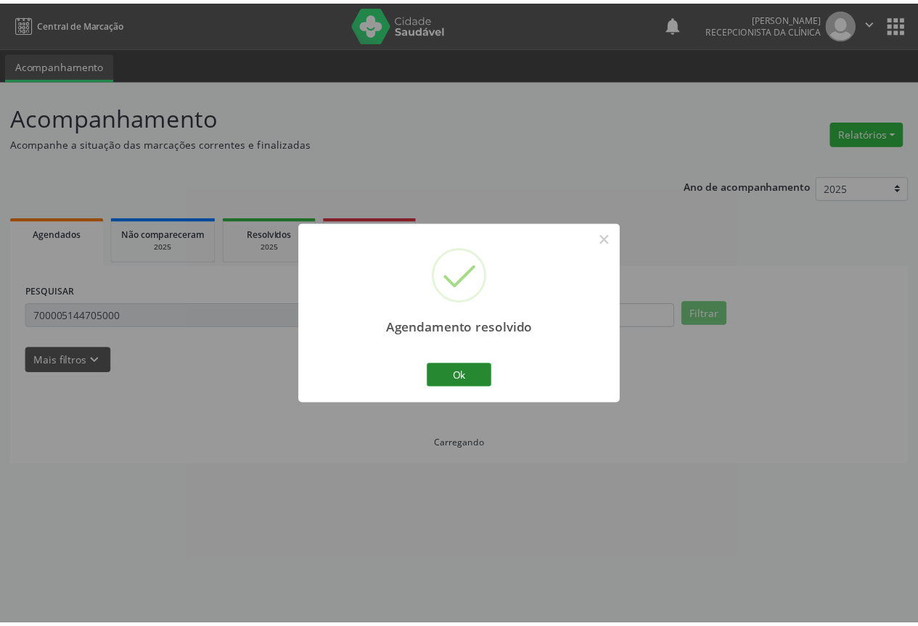
scroll to position [0, 0]
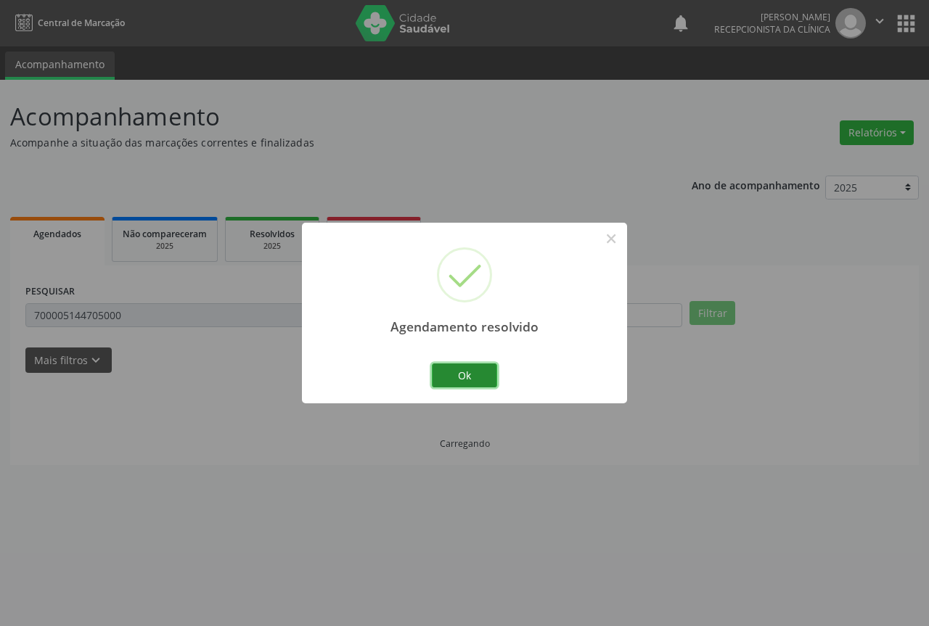
drag, startPoint x: 465, startPoint y: 380, endPoint x: 439, endPoint y: 380, distance: 26.1
click at [455, 380] on button "Ok" at bounding box center [464, 376] width 65 height 25
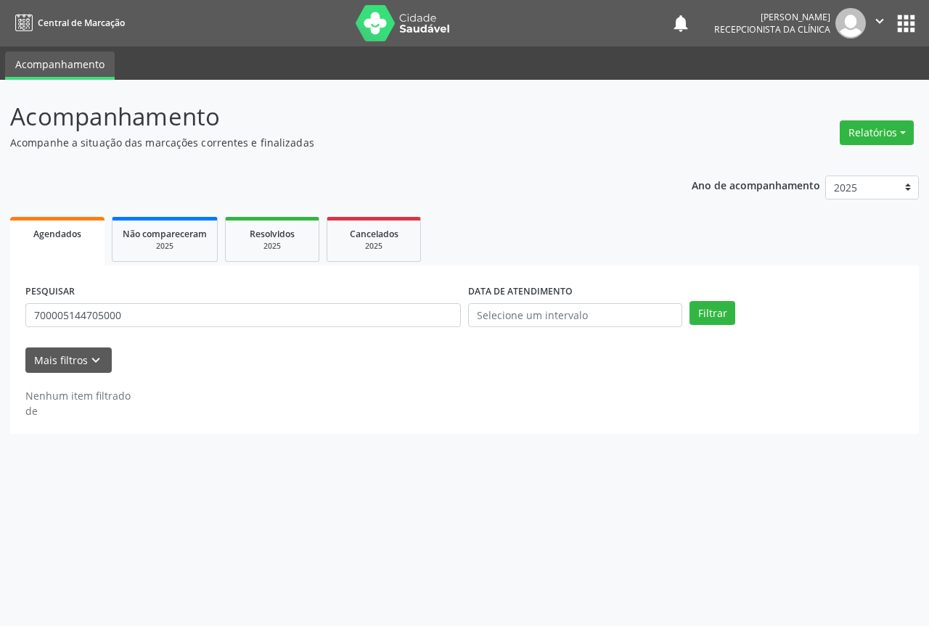
click at [263, 324] on div "PESQUISAR 700005144705000" at bounding box center [243, 309] width 443 height 57
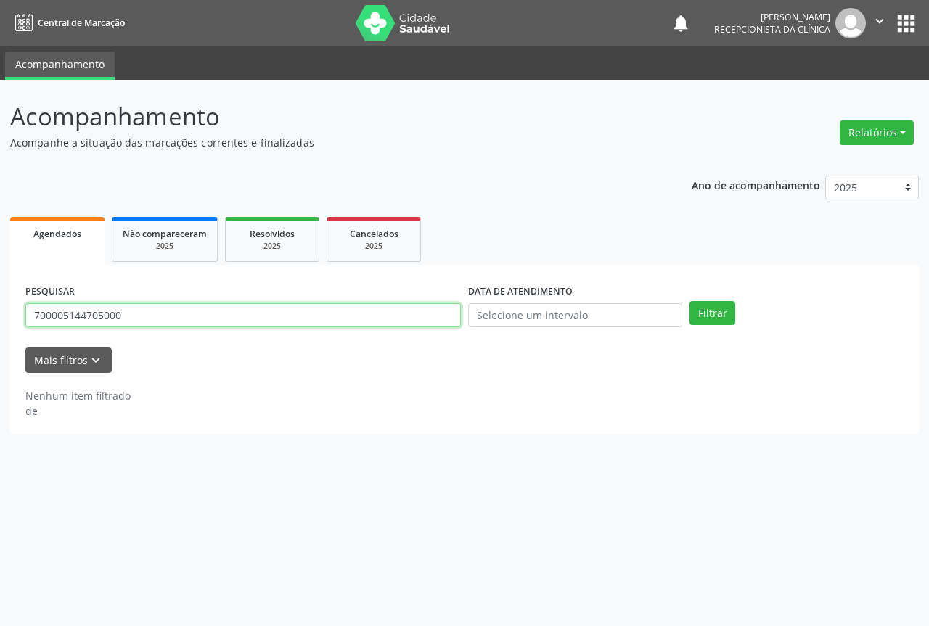
click at [262, 321] on input "700005144705000" at bounding box center [242, 315] width 435 height 25
type input "702406050060824"
click at [689, 301] on button "Filtrar" at bounding box center [712, 313] width 46 height 25
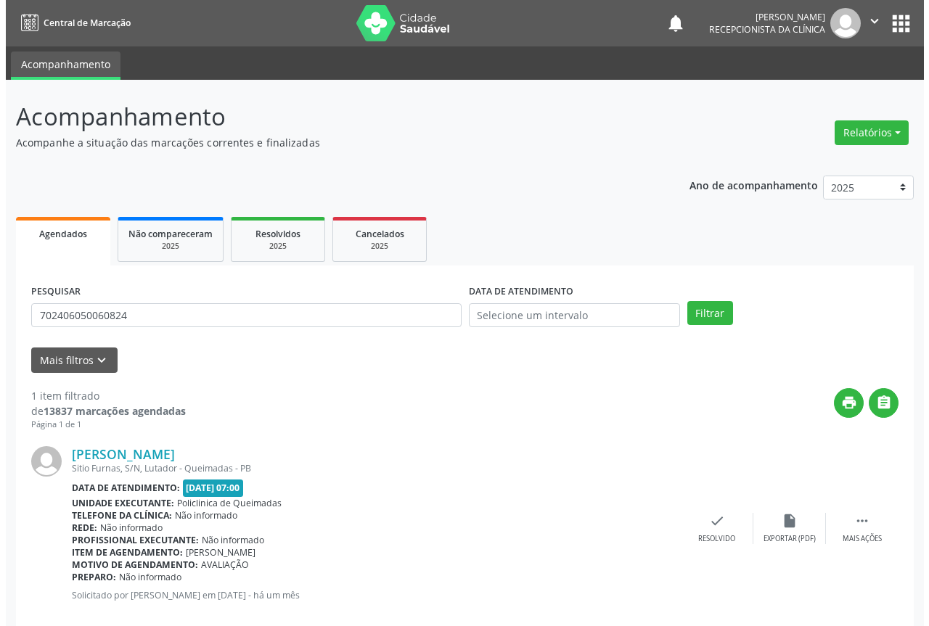
scroll to position [26, 0]
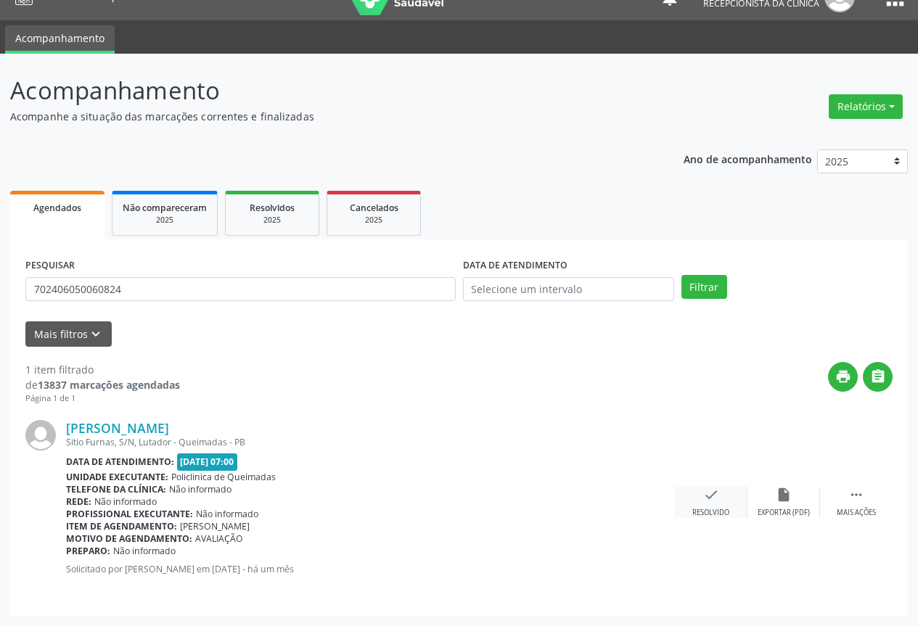
click at [722, 493] on div "check Resolvido" at bounding box center [711, 502] width 73 height 31
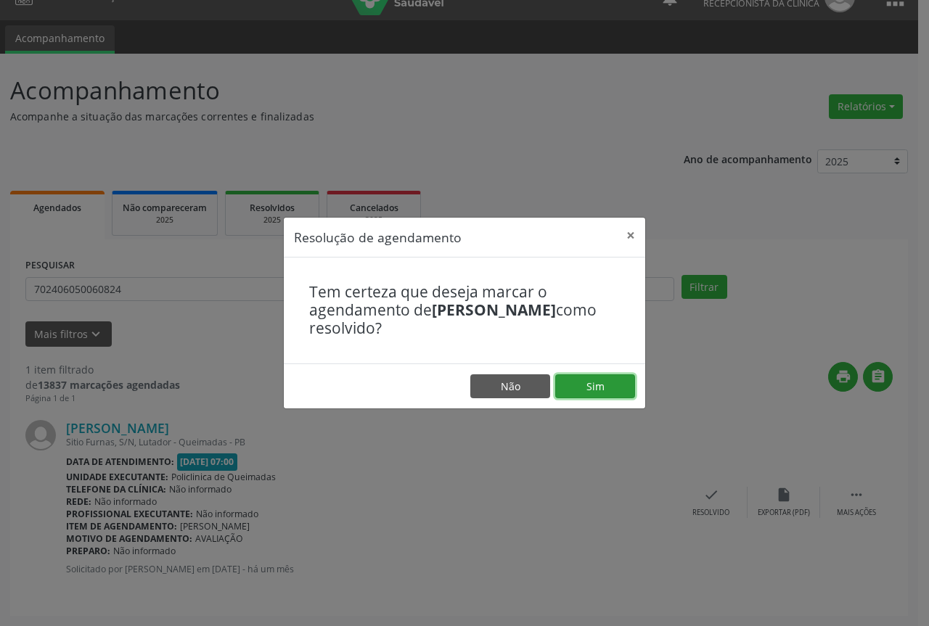
click at [591, 388] on button "Sim" at bounding box center [595, 386] width 80 height 25
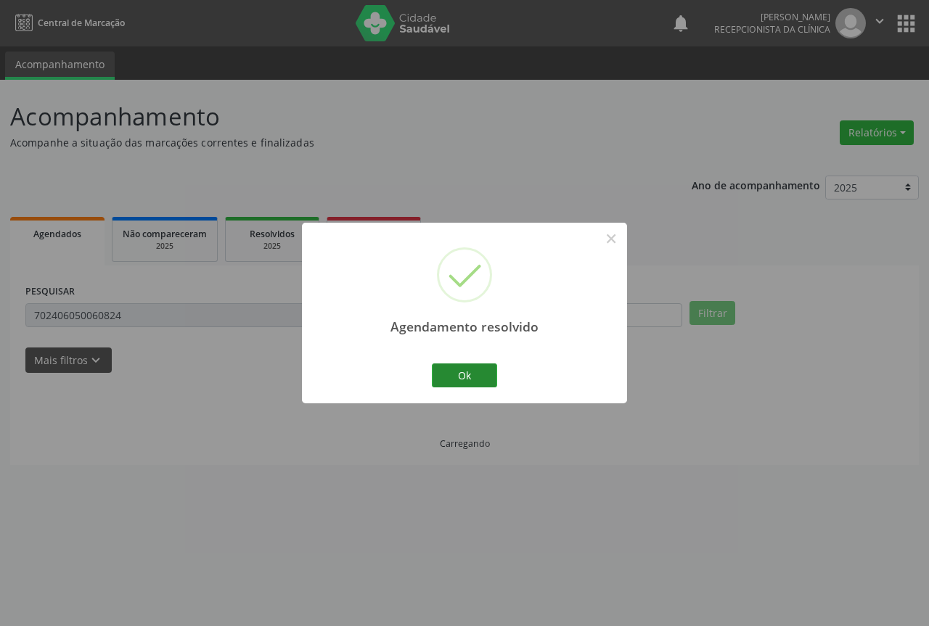
scroll to position [0, 0]
click at [440, 384] on button "Ok" at bounding box center [464, 376] width 65 height 25
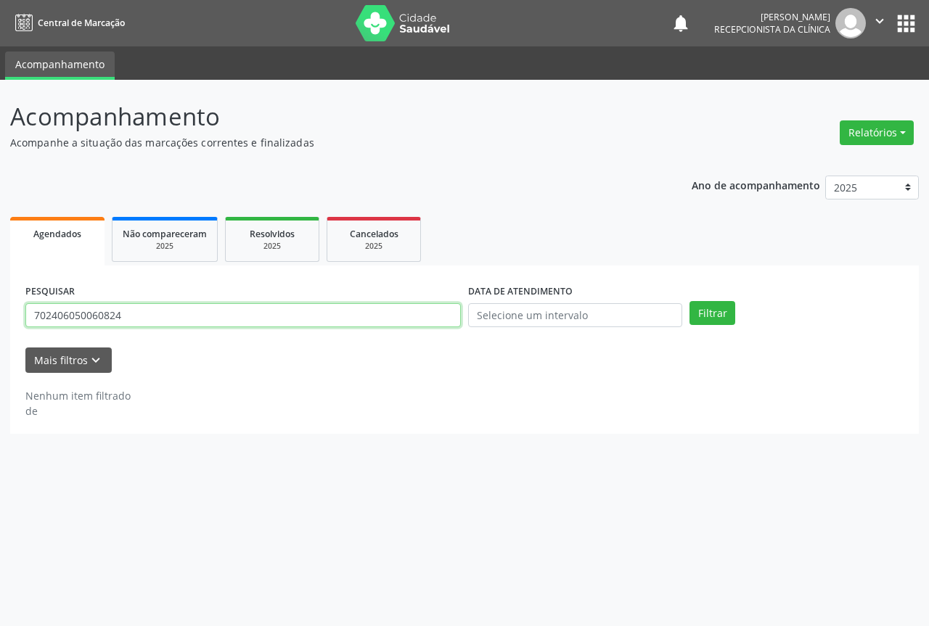
click at [136, 313] on input "702406050060824" at bounding box center [242, 315] width 435 height 25
